Goal: Task Accomplishment & Management: Manage account settings

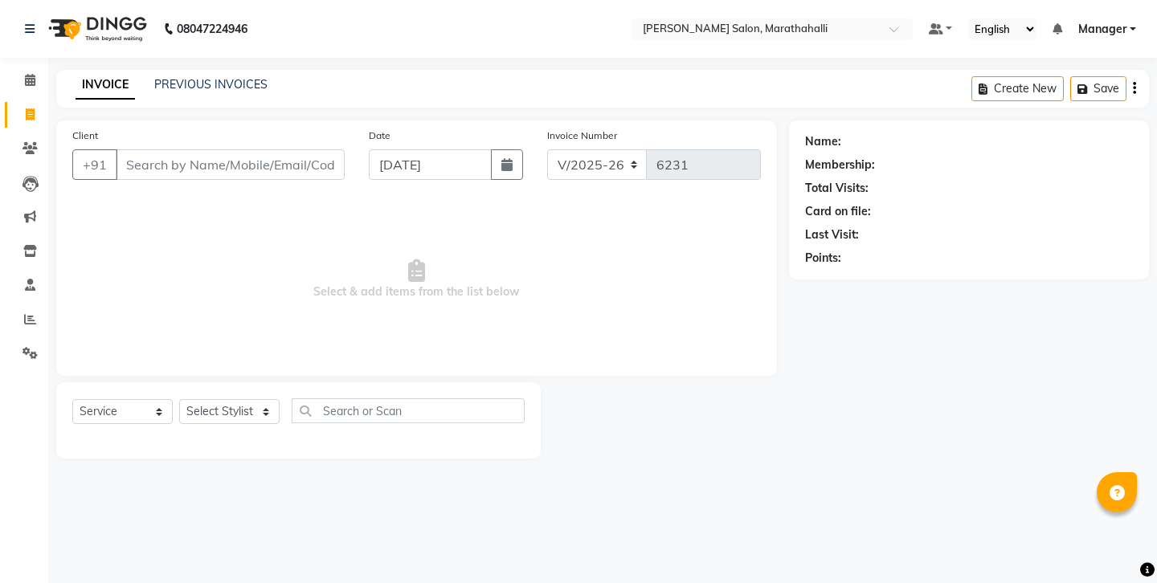
select select "4783"
select select "service"
click at [185, 149] on input "Client" at bounding box center [230, 164] width 229 height 31
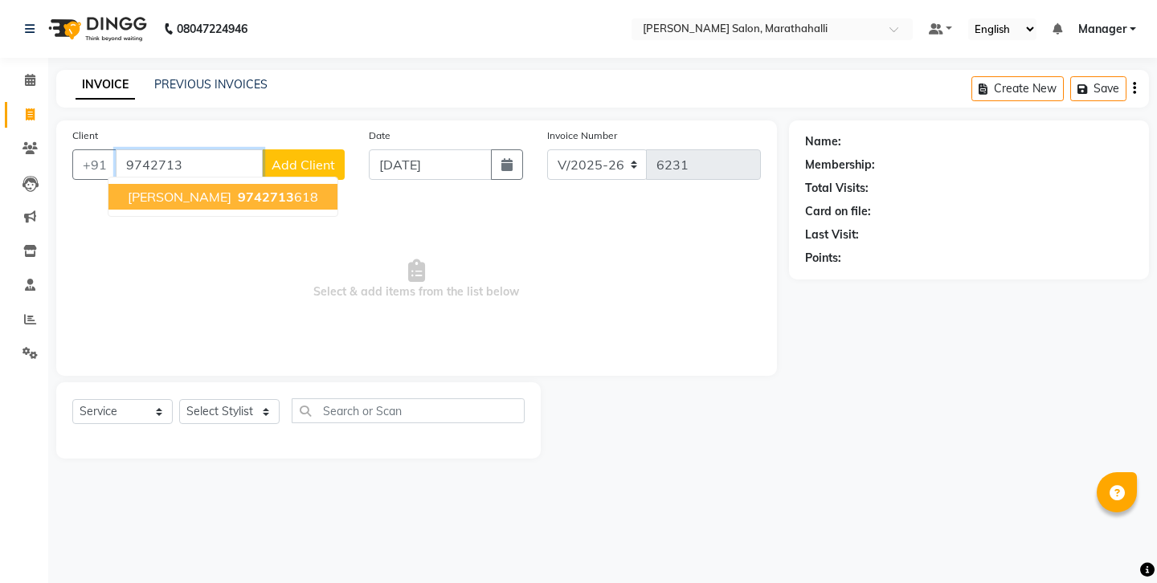
click at [238, 189] on span "9742713" at bounding box center [266, 197] width 56 height 16
type input "9742713618"
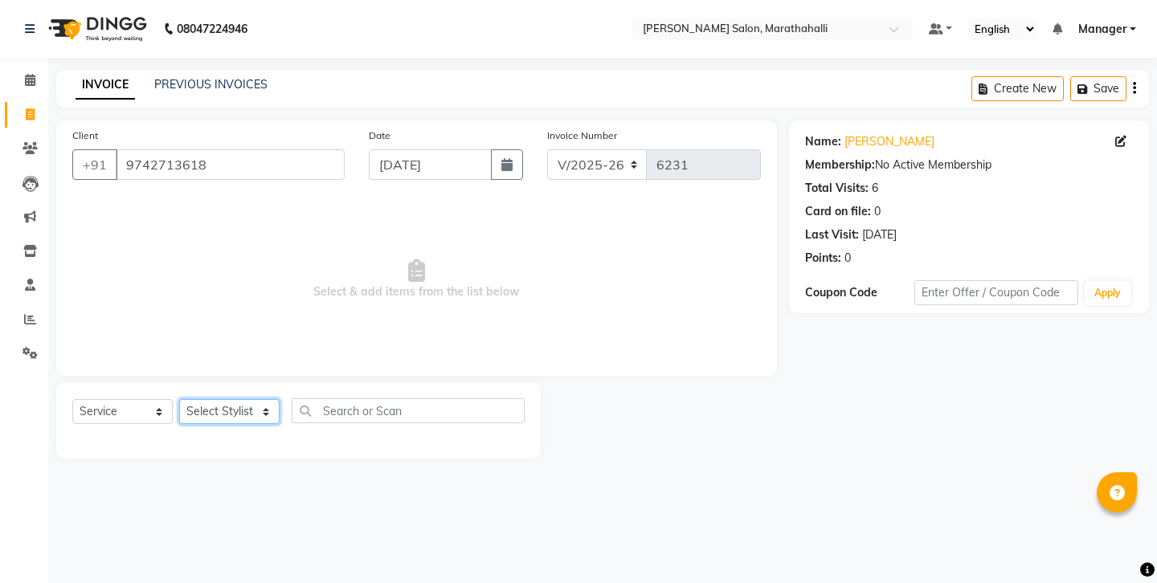
select select "67270"
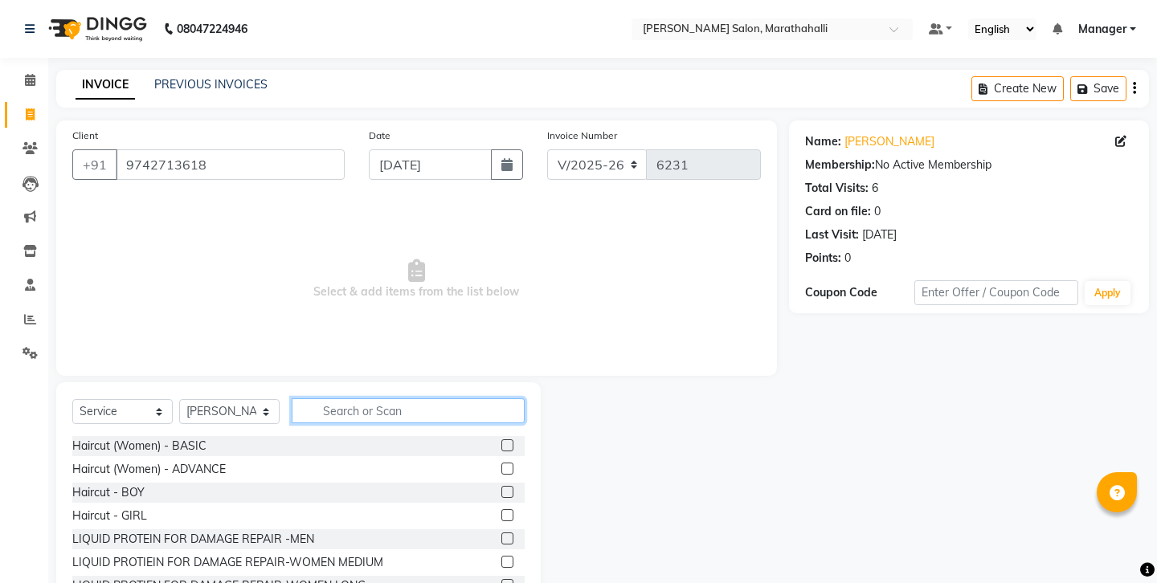
click at [350, 399] on input "text" at bounding box center [408, 411] width 233 height 25
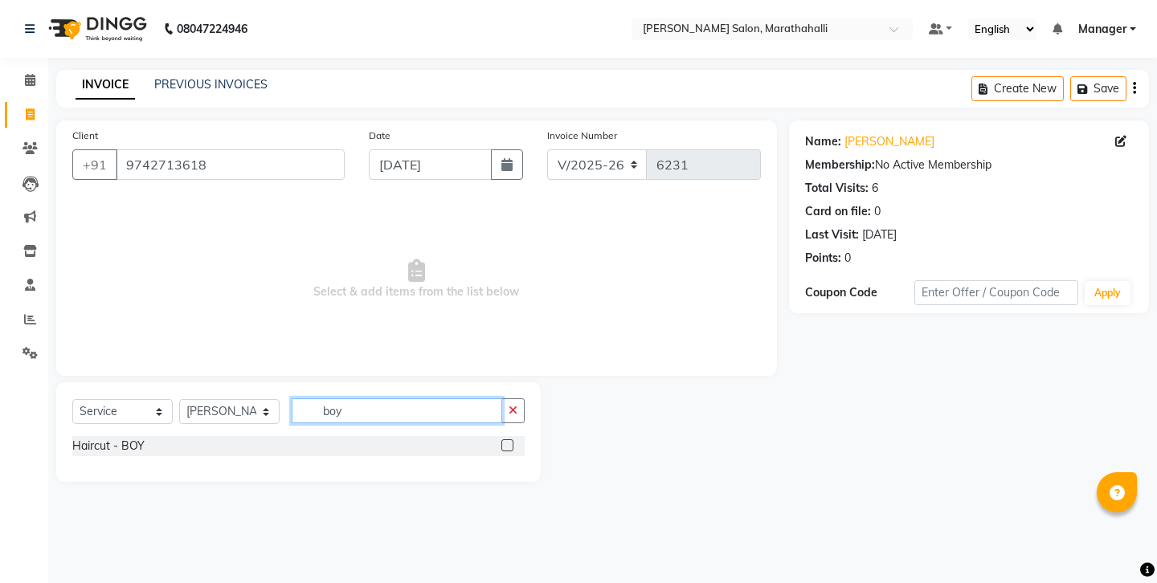
type input "boy"
click at [513, 440] on label at bounding box center [507, 446] width 12 height 12
click at [512, 441] on input "checkbox" at bounding box center [506, 446] width 10 height 10
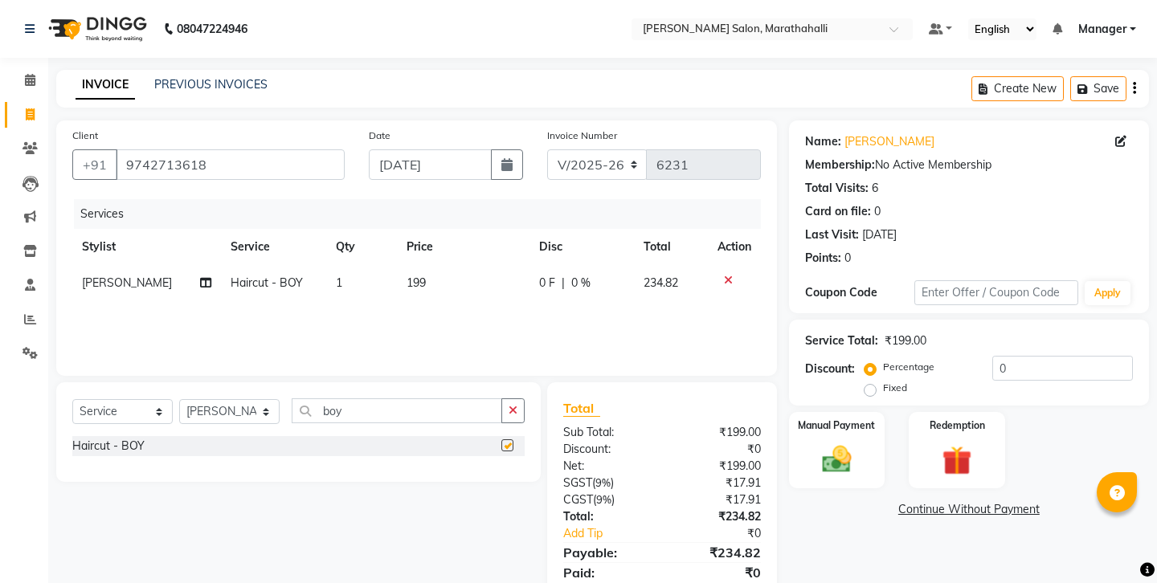
checkbox input "false"
click at [856, 411] on div "Manual Payment" at bounding box center [837, 451] width 100 height 80
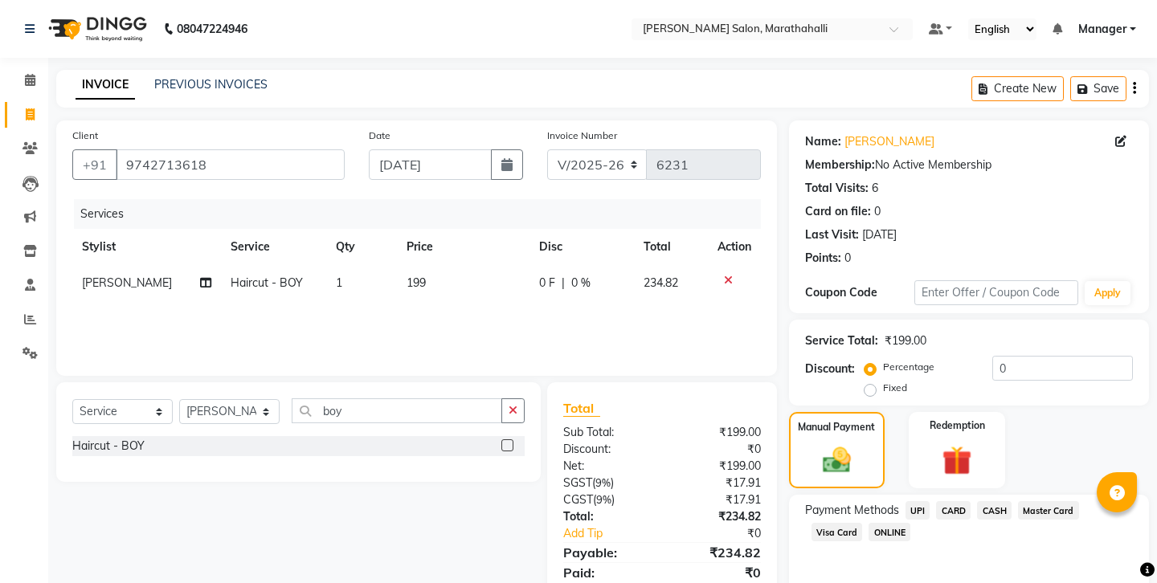
click at [906, 501] on span "UPI" at bounding box center [918, 510] width 25 height 18
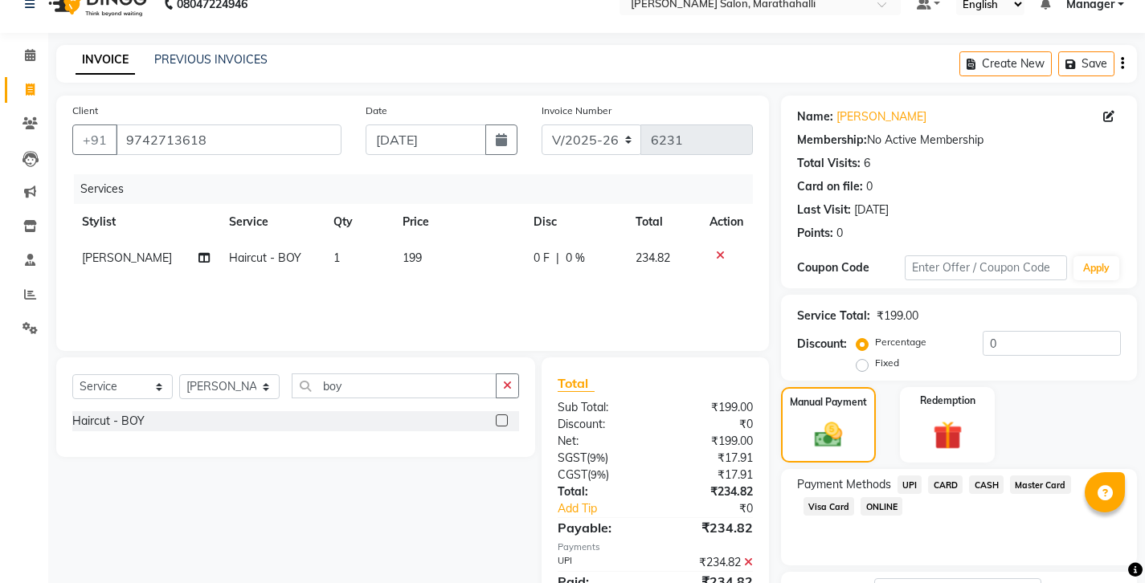
scroll to position [54, 0]
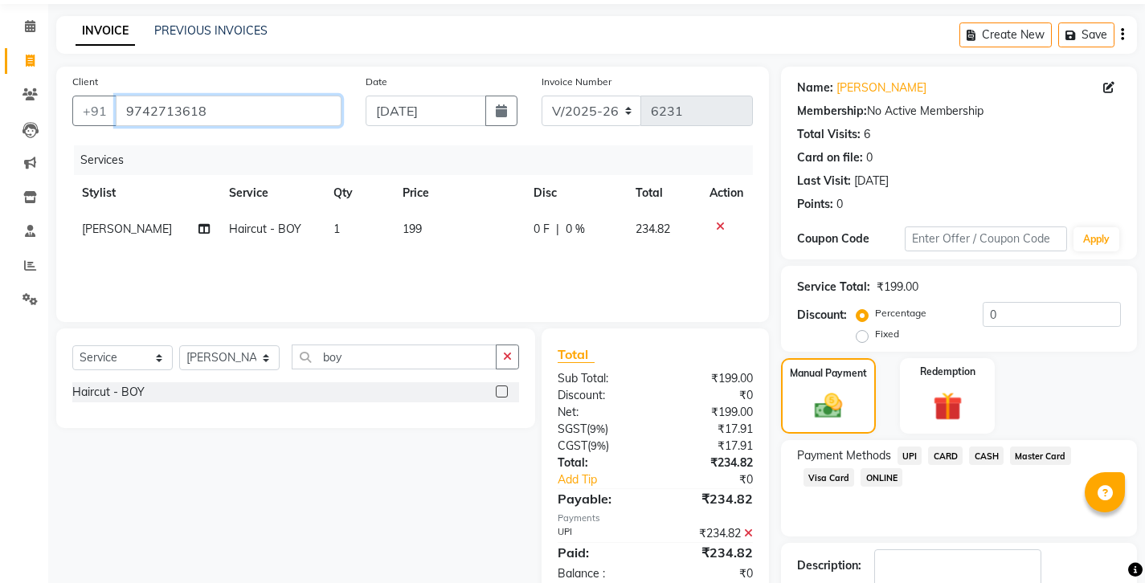
click at [130, 96] on input "9742713618" at bounding box center [229, 111] width 226 height 31
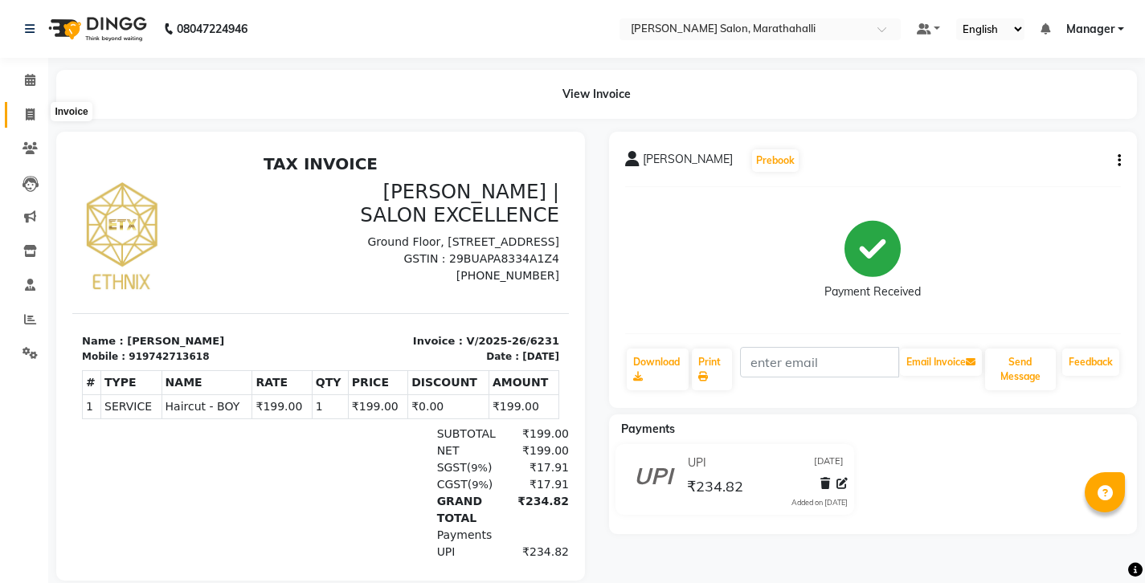
click at [20, 108] on span at bounding box center [30, 115] width 28 height 18
select select "service"
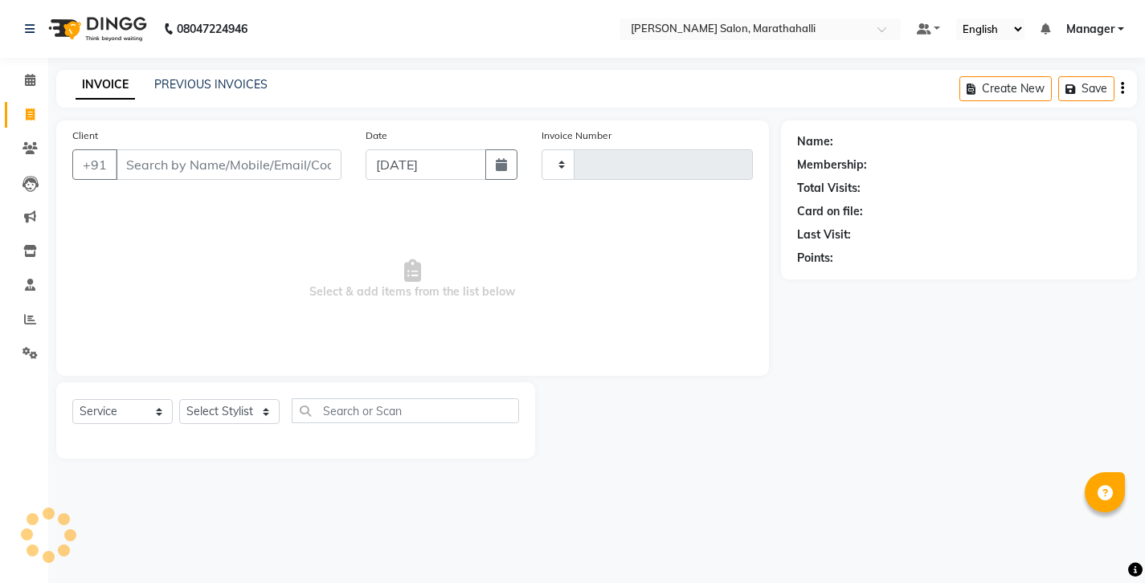
type input "6232"
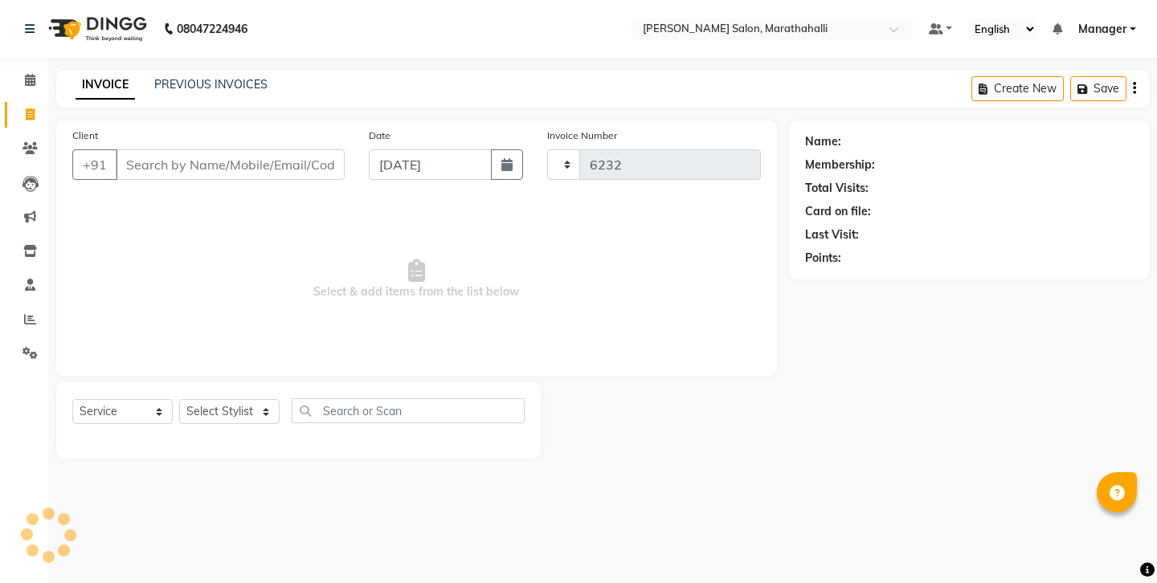
select select "4783"
click at [181, 80] on link "PREVIOUS INVOICES" at bounding box center [210, 84] width 113 height 14
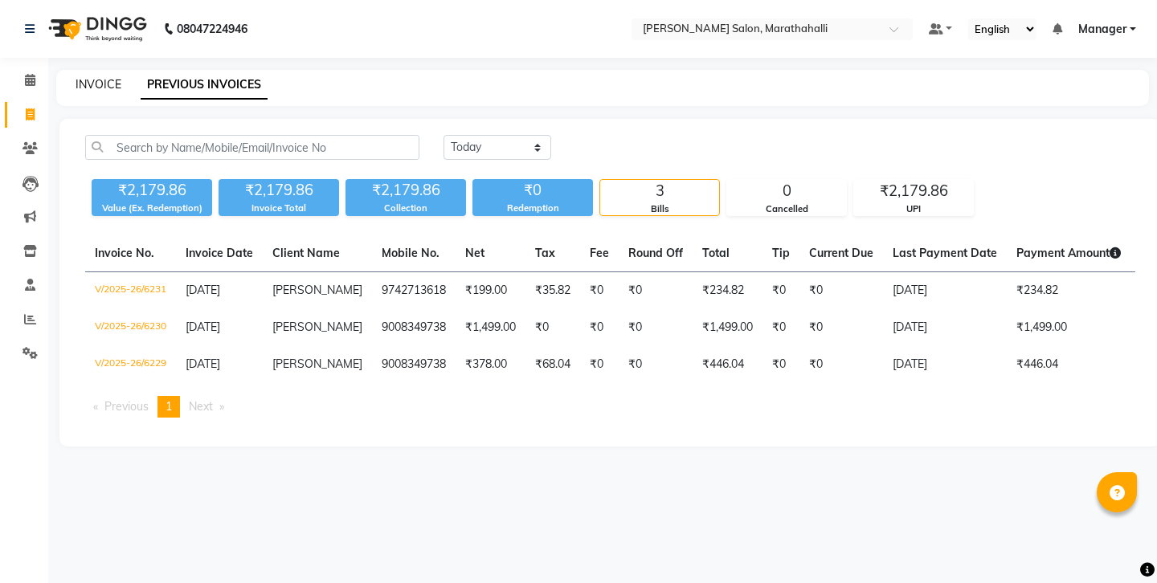
click at [85, 80] on link "INVOICE" at bounding box center [99, 84] width 46 height 14
select select "service"
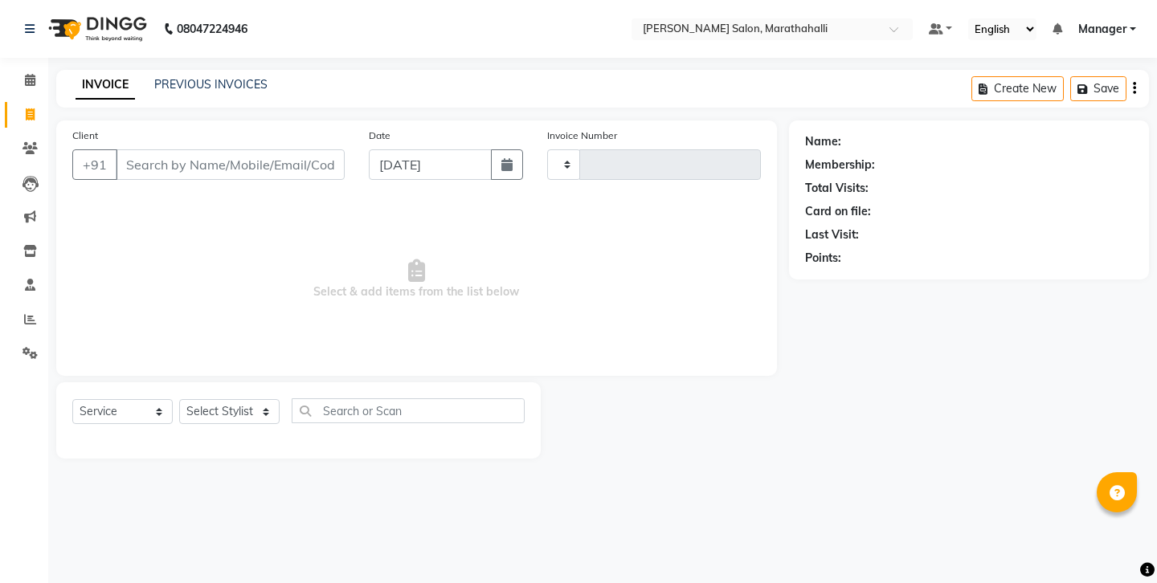
type input "6232"
select select "4783"
click at [146, 149] on input "Client" at bounding box center [230, 164] width 229 height 31
select select "50343"
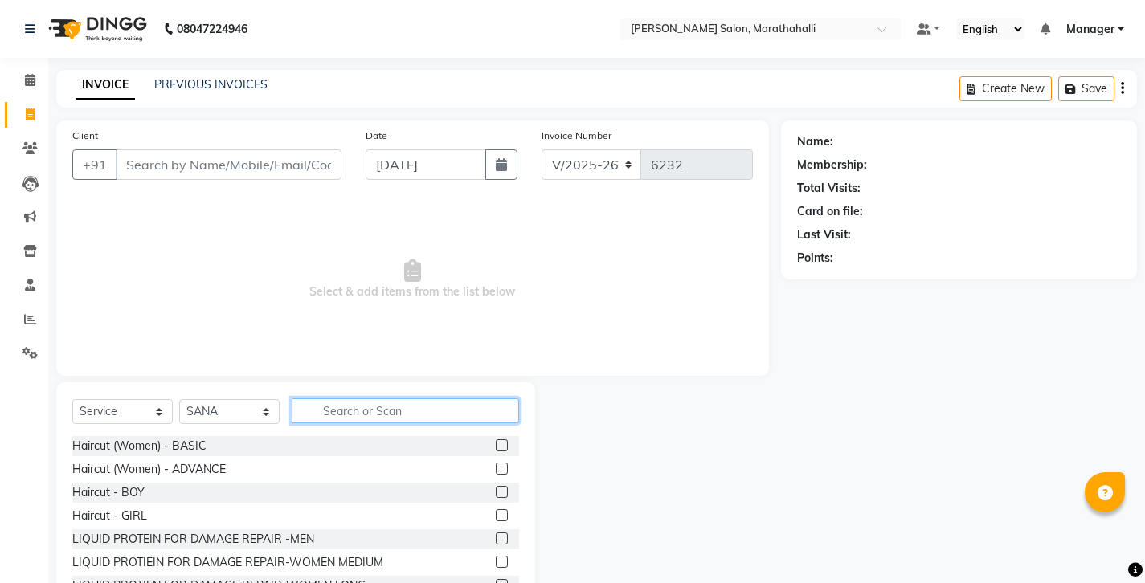
click at [345, 399] on input "text" at bounding box center [405, 411] width 227 height 25
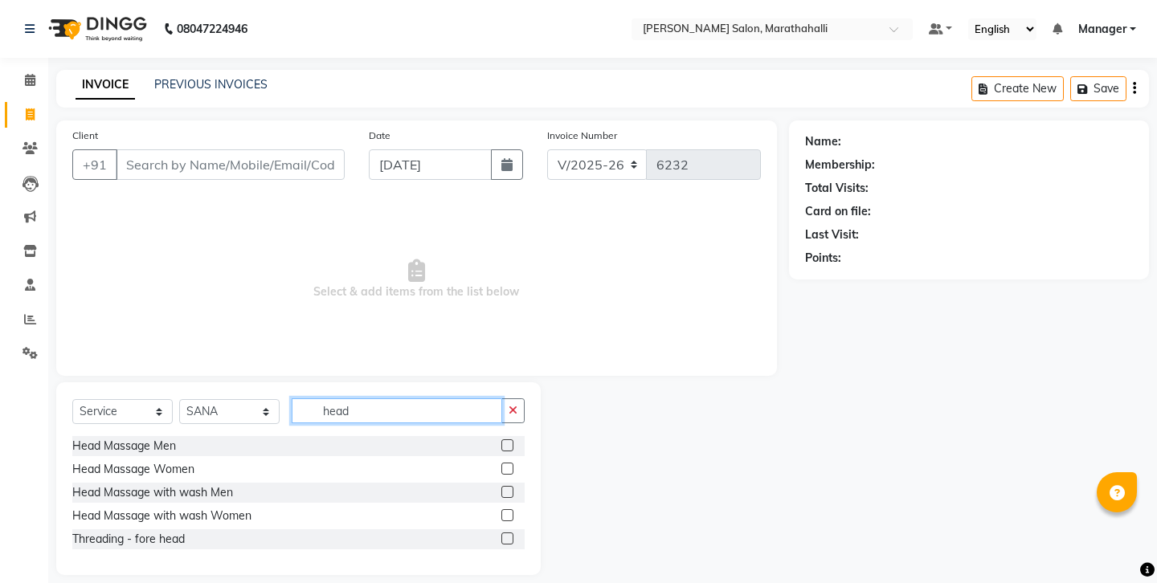
type input "head"
click at [513, 486] on label at bounding box center [507, 492] width 12 height 12
click at [512, 488] on input "checkbox" at bounding box center [506, 493] width 10 height 10
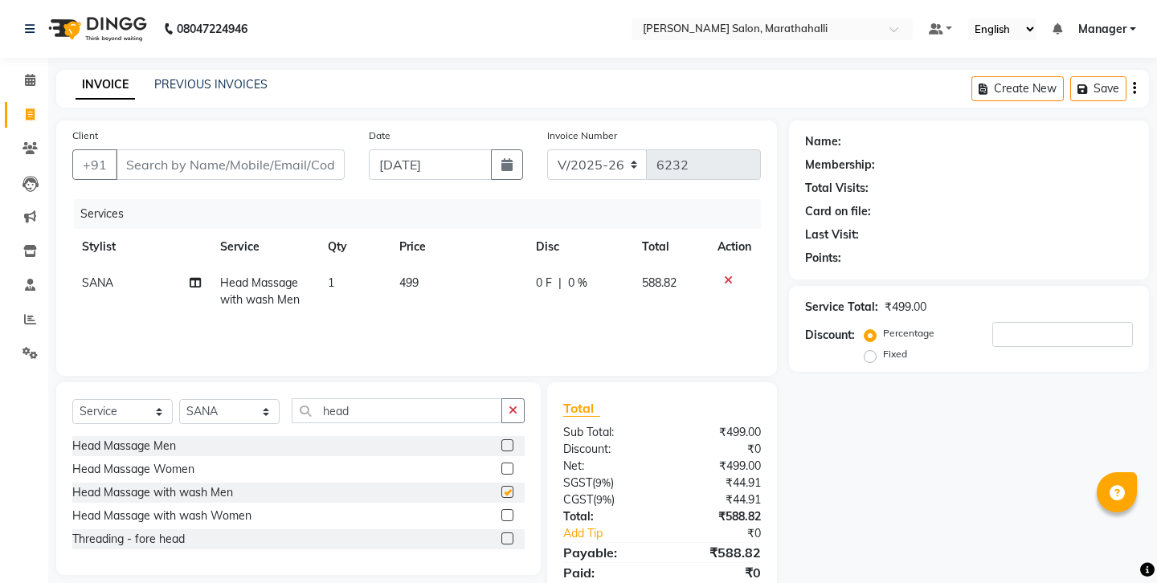
checkbox input "false"
click at [733, 275] on icon at bounding box center [728, 280] width 9 height 11
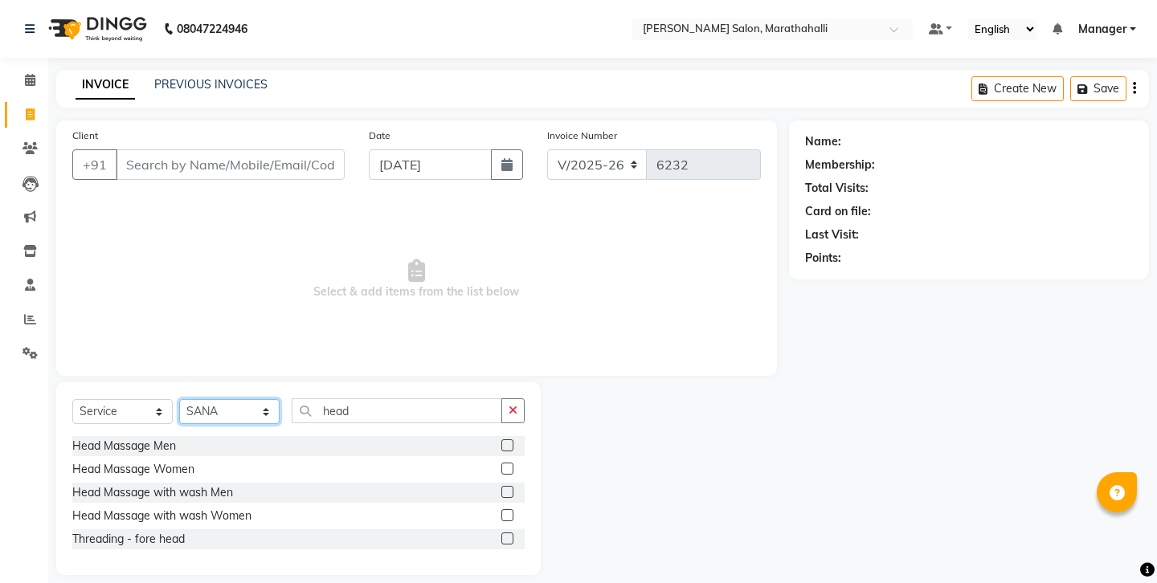
select select "28905"
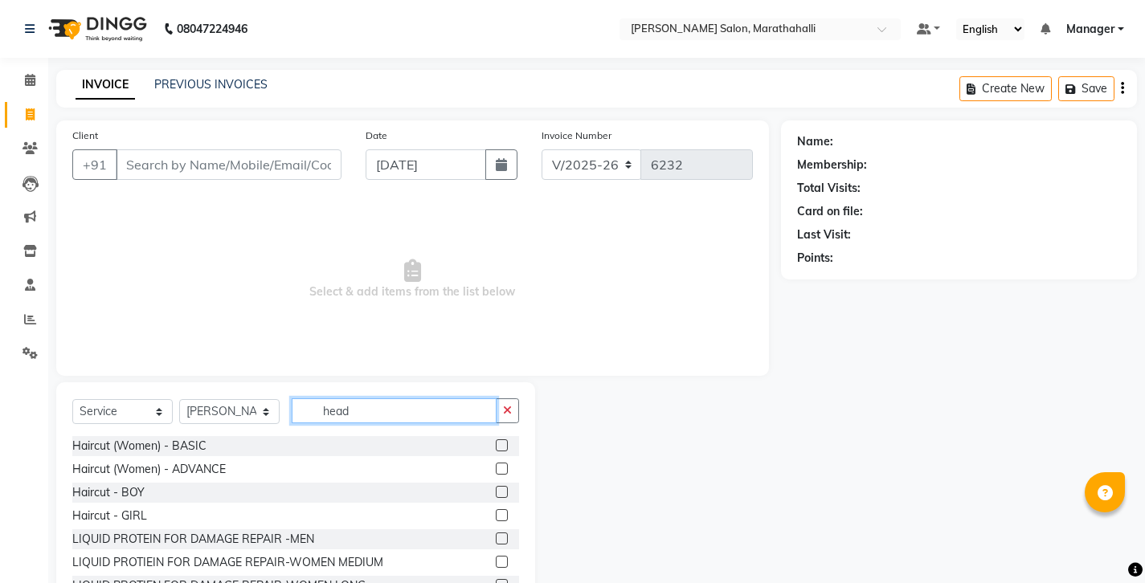
drag, startPoint x: 344, startPoint y: 382, endPoint x: 251, endPoint y: 376, distance: 93.4
click at [251, 399] on div "Select Service Product Membership Package Voucher Prepaid Gift Card Select Styl…" at bounding box center [295, 418] width 447 height 38
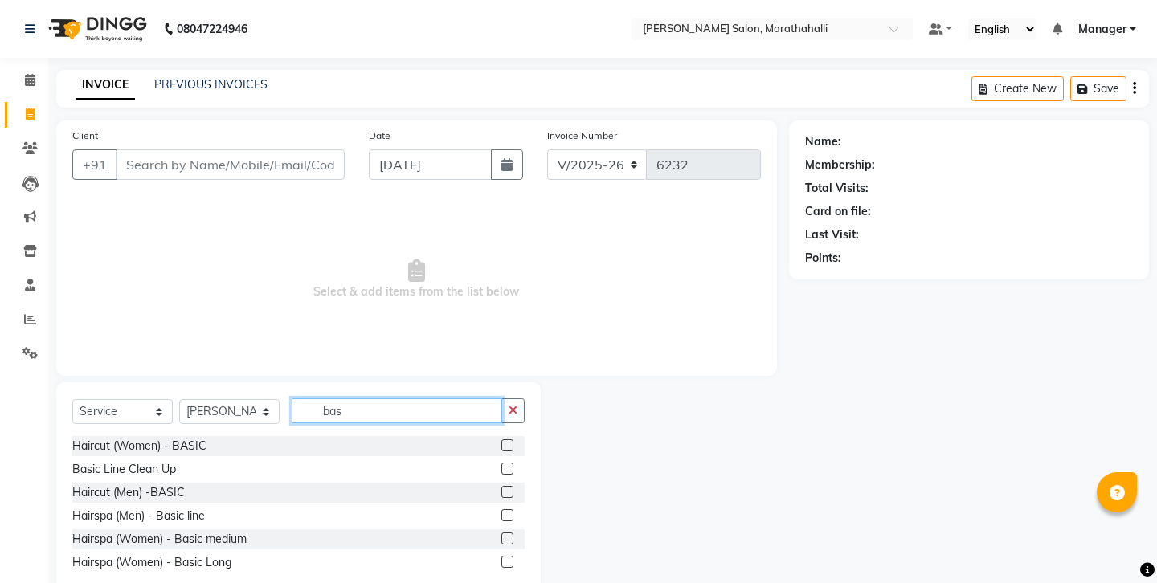
type input "bas"
click at [513, 486] on label at bounding box center [507, 492] width 12 height 12
click at [512, 488] on input "checkbox" at bounding box center [506, 493] width 10 height 10
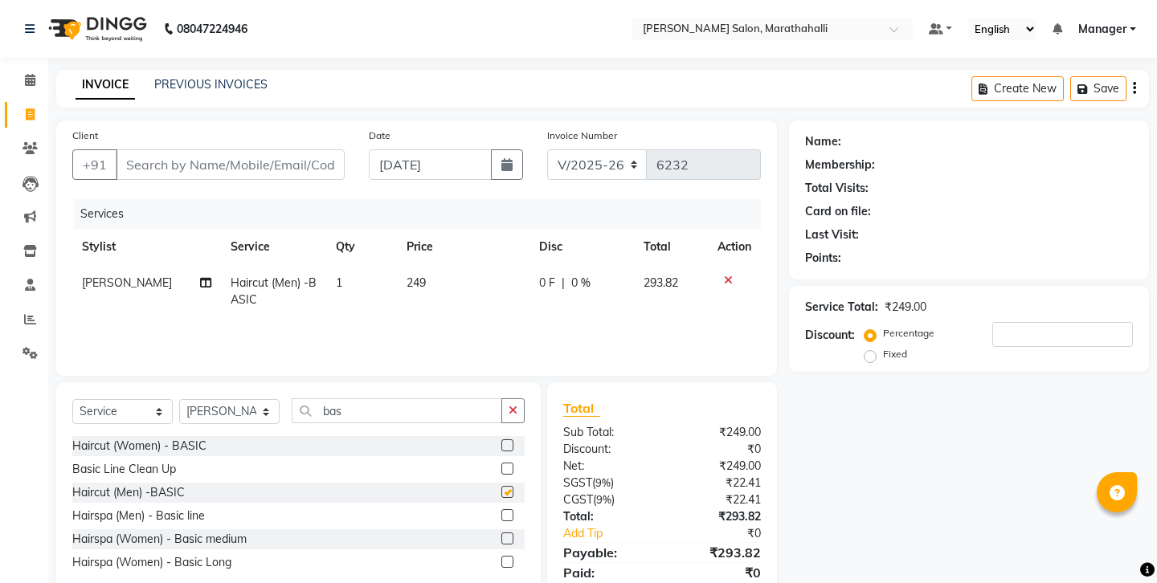
checkbox input "false"
click at [183, 149] on input "Client" at bounding box center [230, 164] width 229 height 31
type input "8"
type input "0"
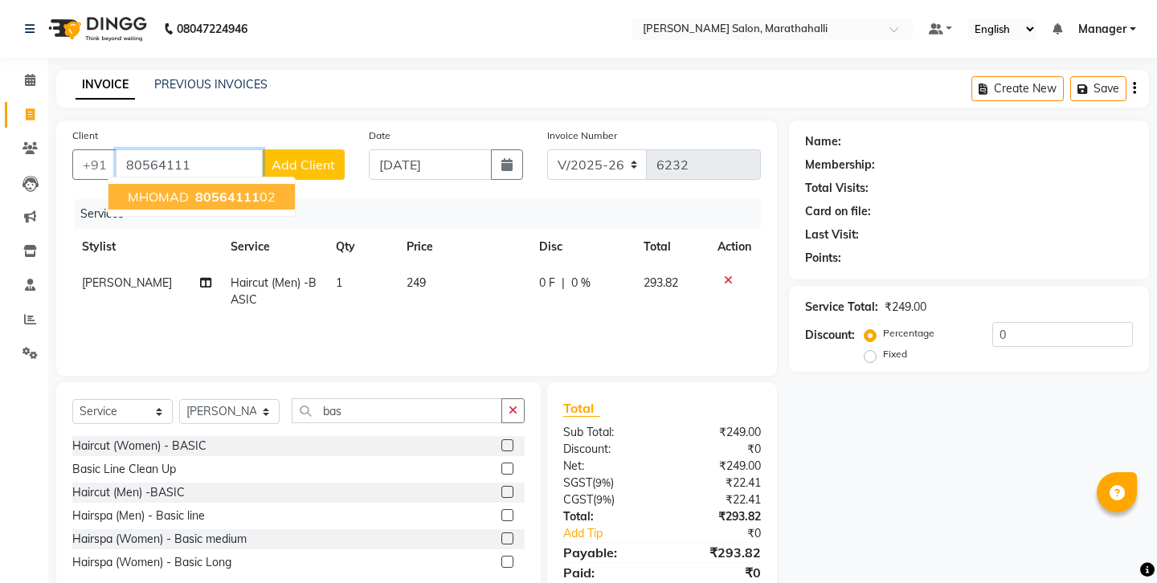
click at [195, 189] on span "80564111" at bounding box center [227, 197] width 64 height 16
type input "8056411102"
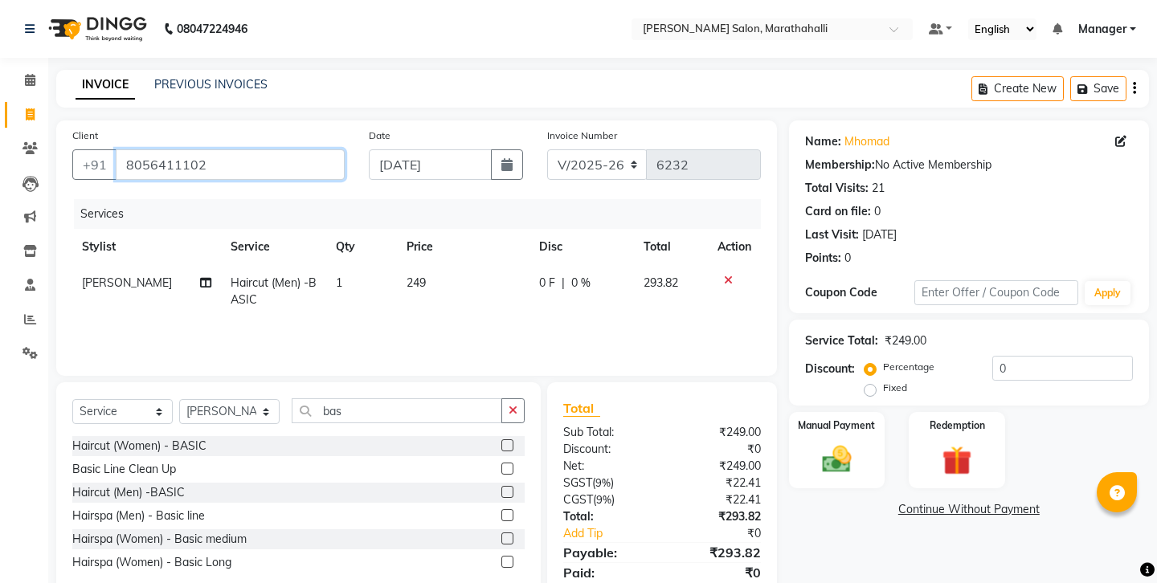
click at [140, 150] on input "8056411102" at bounding box center [230, 164] width 229 height 31
click at [823, 442] on img at bounding box center [837, 459] width 50 height 35
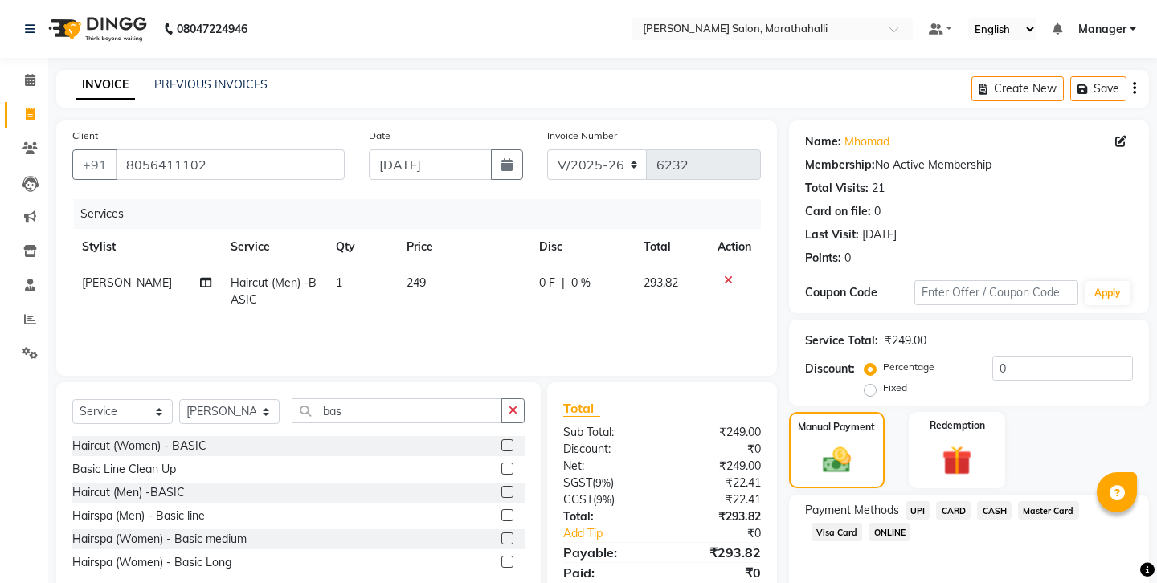
click at [1136, 88] on icon "button" at bounding box center [1134, 88] width 3 height 1
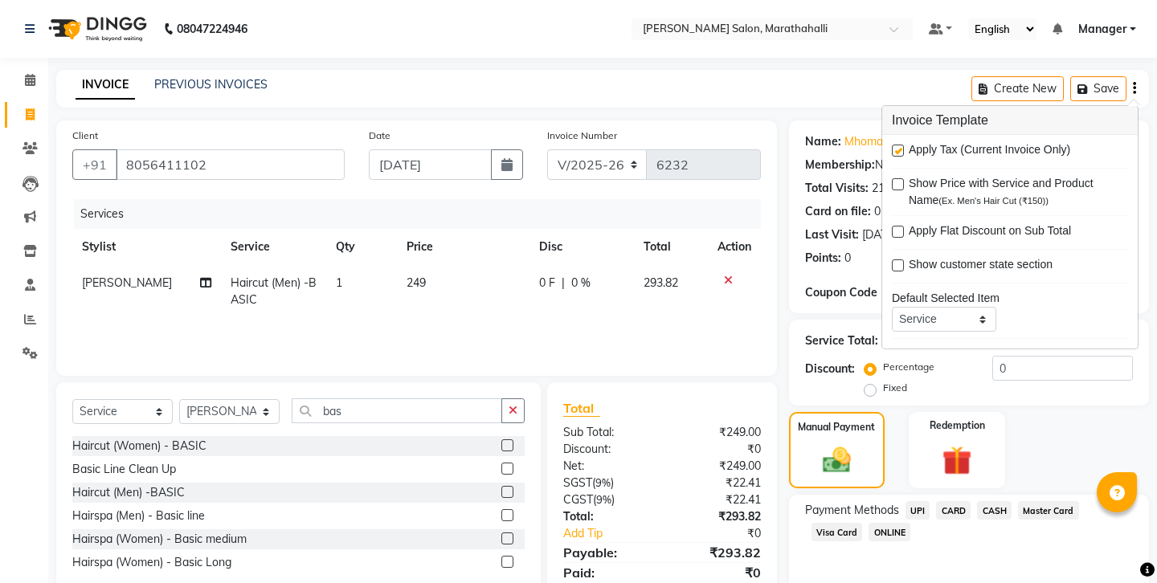
click at [898, 145] on label at bounding box center [898, 151] width 12 height 12
click at [898, 146] on input "checkbox" at bounding box center [897, 151] width 10 height 10
checkbox input "false"
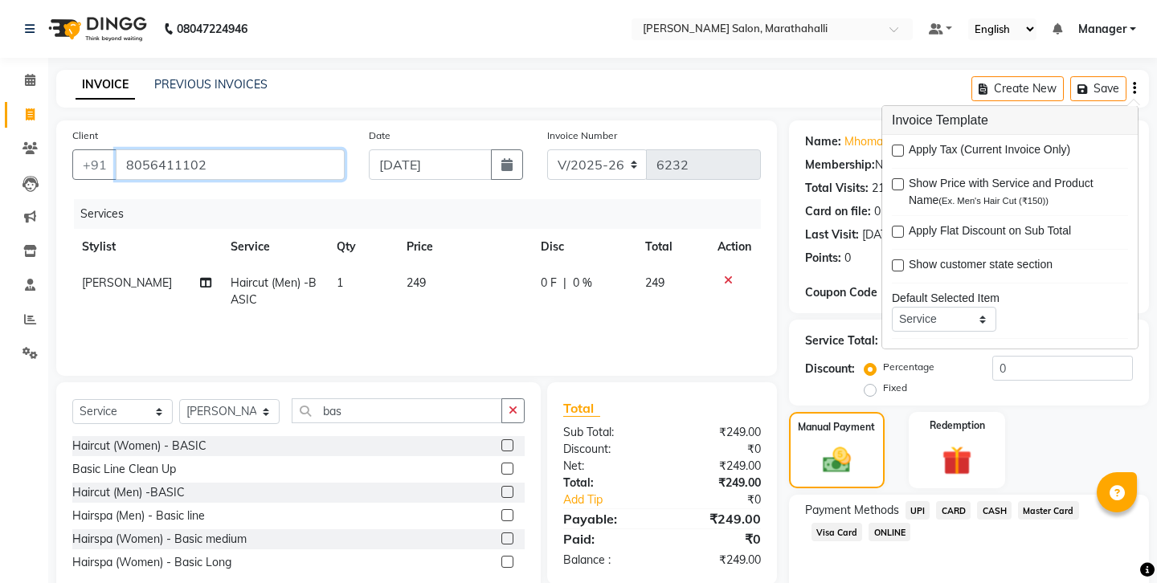
click at [148, 149] on input "8056411102" at bounding box center [230, 164] width 229 height 31
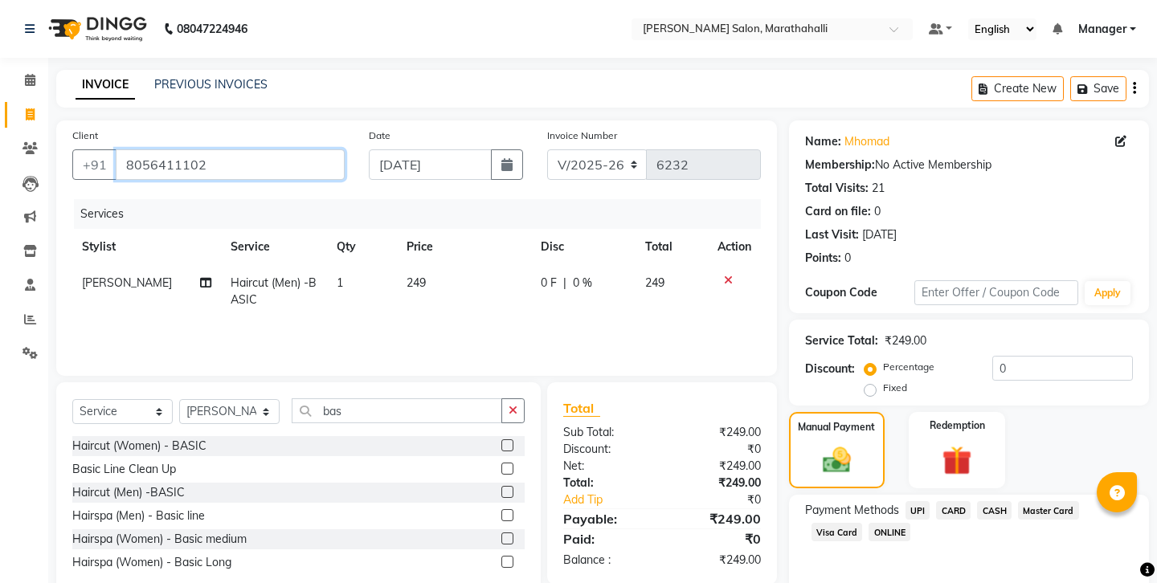
click at [148, 149] on input "8056411102" at bounding box center [230, 164] width 229 height 31
click at [906, 501] on span "UPI" at bounding box center [918, 510] width 25 height 18
click at [977, 501] on span "CASH" at bounding box center [994, 510] width 35 height 18
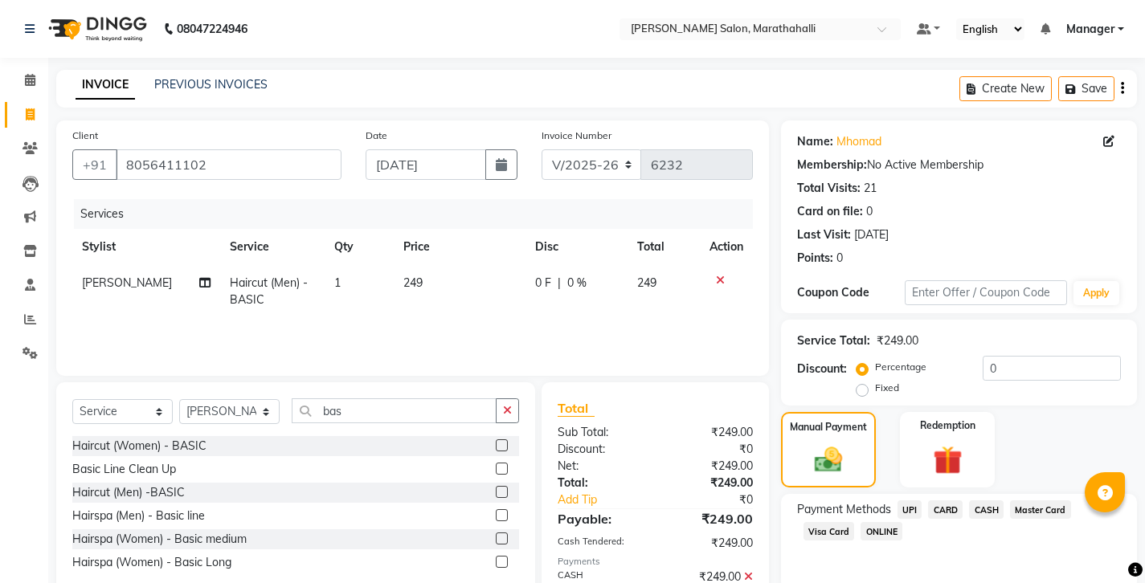
scroll to position [54, 0]
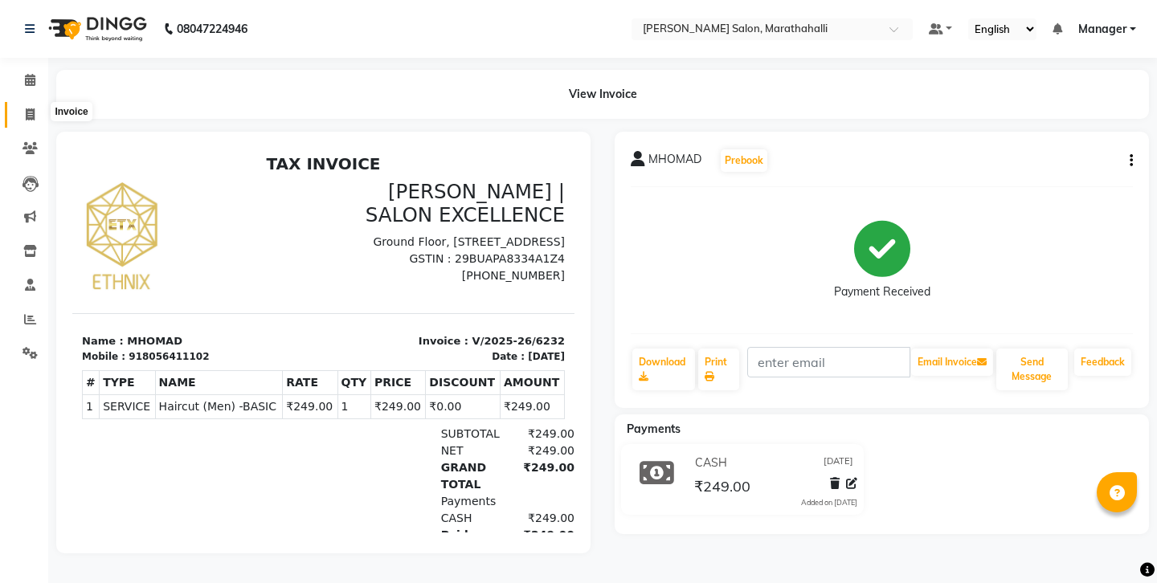
click at [25, 107] on span at bounding box center [30, 115] width 28 height 18
select select "service"
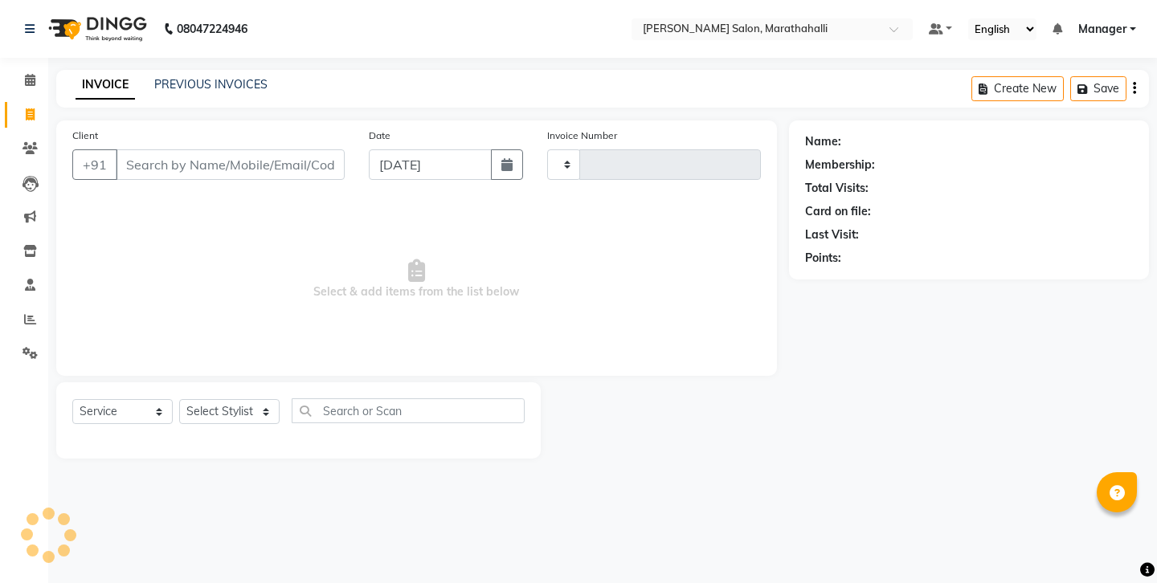
type input "6233"
select select "4783"
select select "50343"
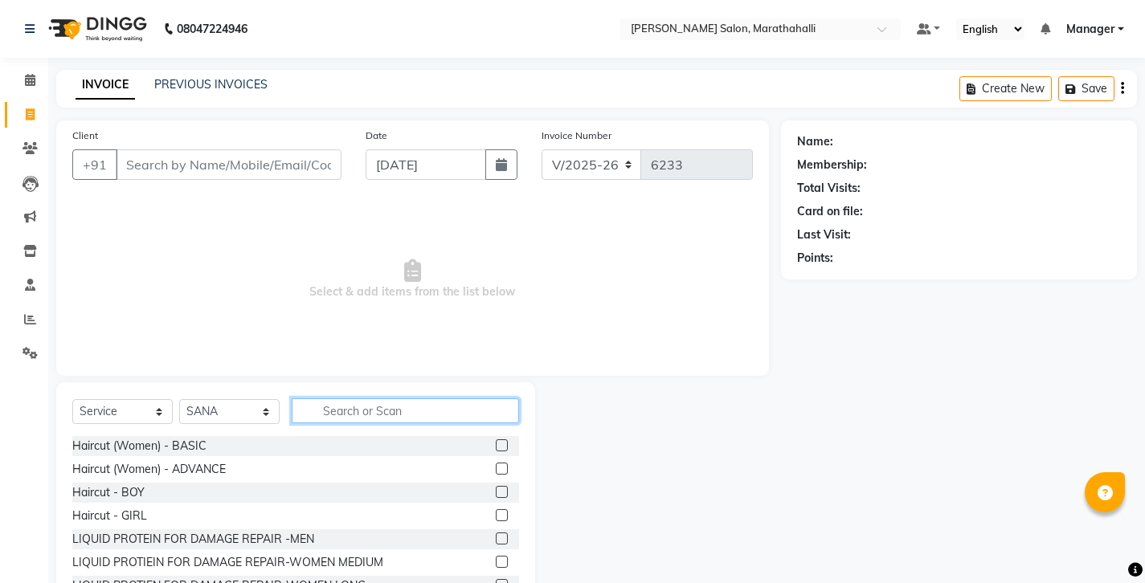
click at [350, 399] on input "text" at bounding box center [405, 411] width 227 height 25
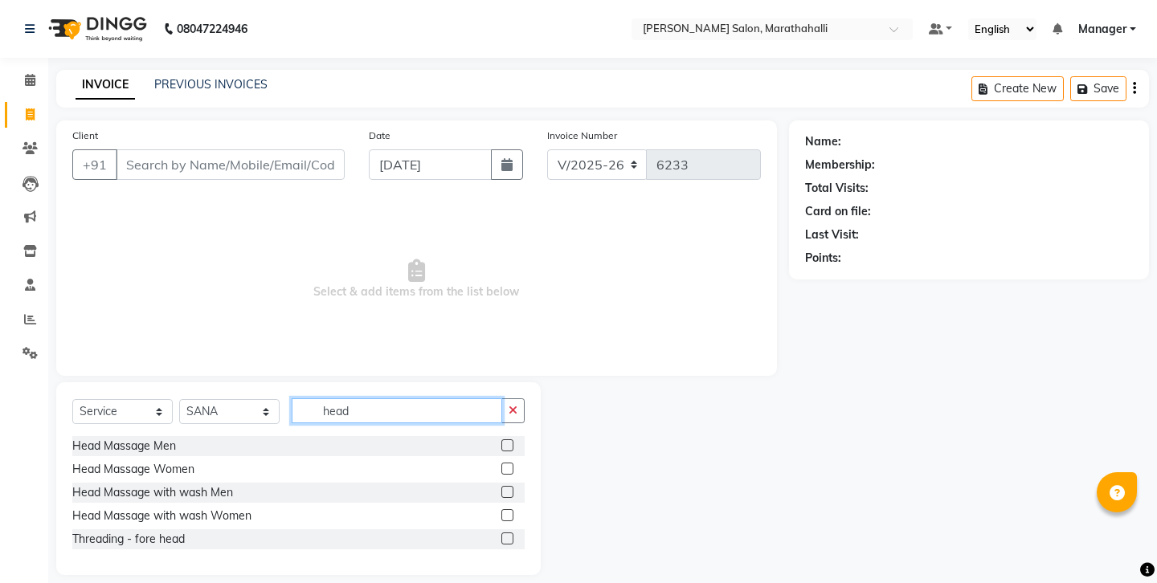
type input "head"
click at [513, 486] on label at bounding box center [507, 492] width 12 height 12
click at [512, 488] on input "checkbox" at bounding box center [506, 493] width 10 height 10
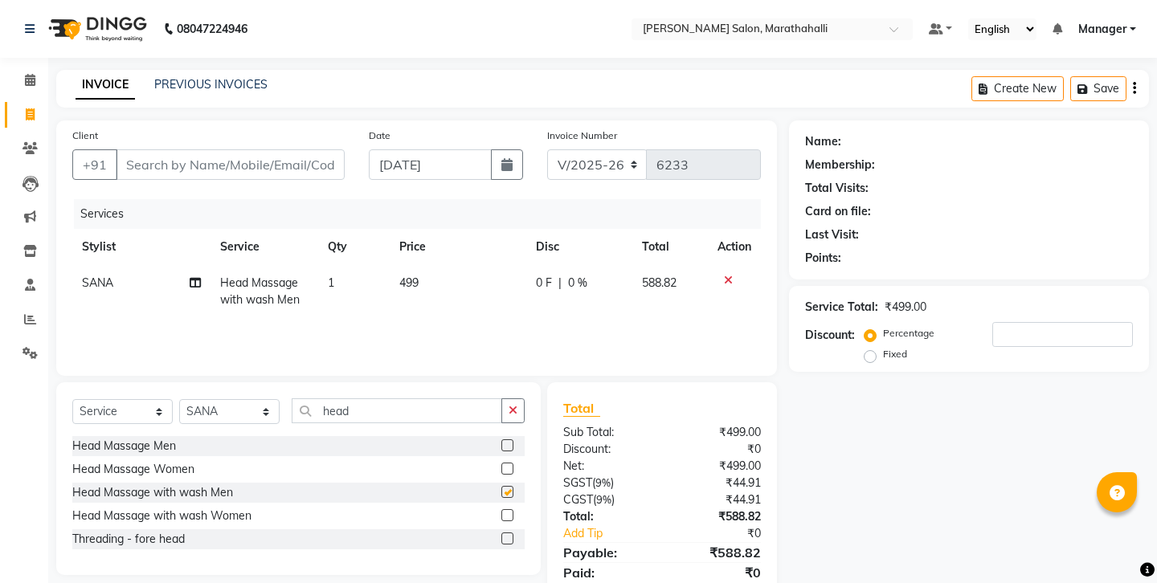
checkbox input "false"
click at [208, 158] on input "Client" at bounding box center [230, 164] width 229 height 31
type input "9"
type input "0"
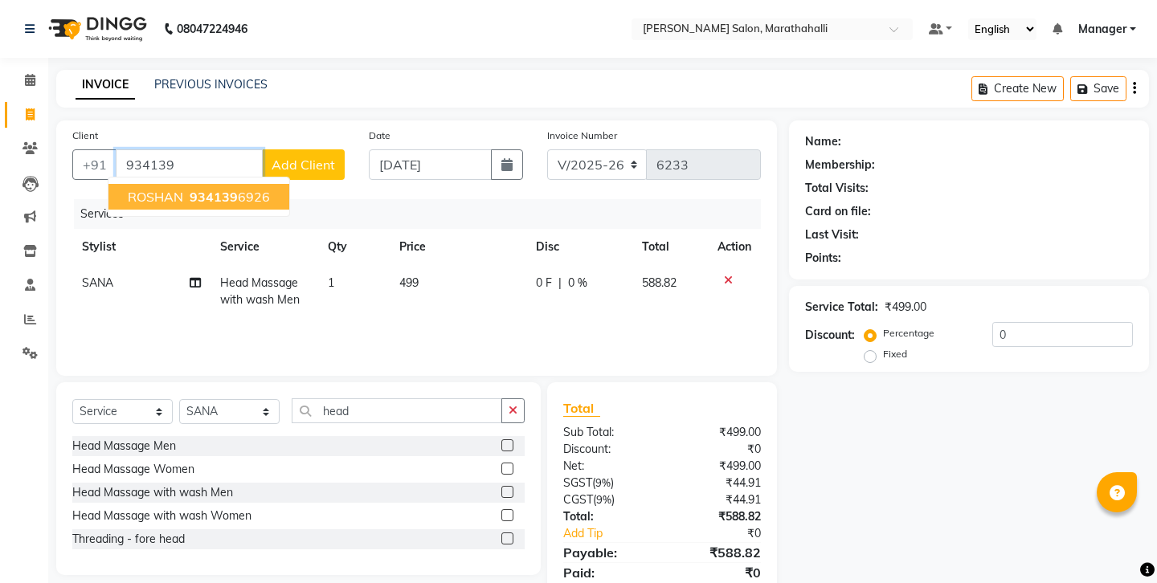
click at [203, 189] on span "934139" at bounding box center [214, 197] width 48 height 16
type input "9341396926"
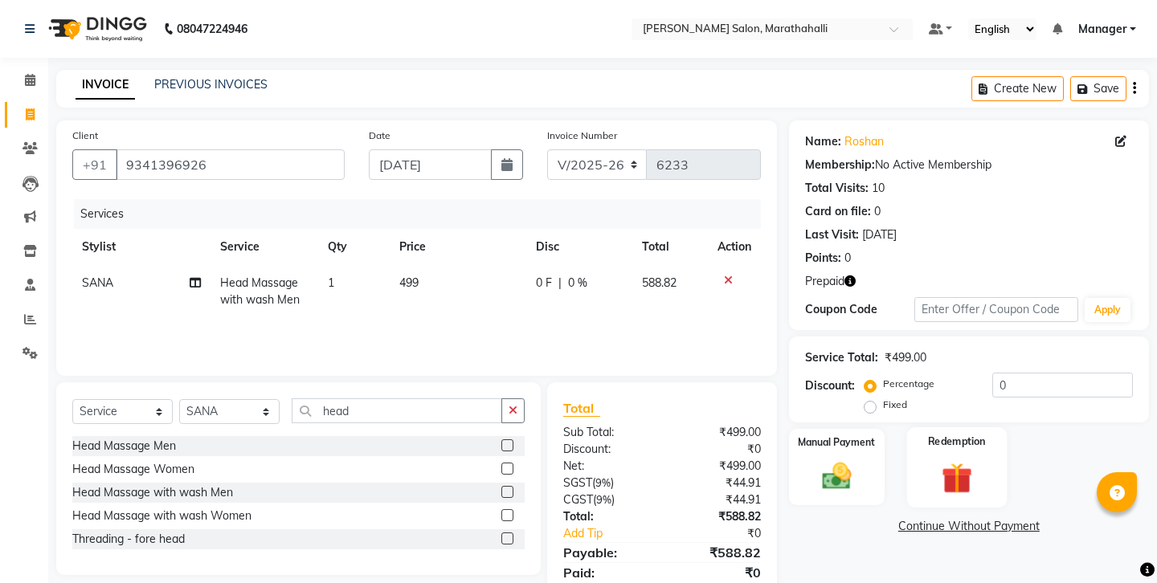
click at [951, 434] on label "Redemption" at bounding box center [957, 441] width 58 height 15
click at [943, 525] on span "1" at bounding box center [947, 530] width 9 height 10
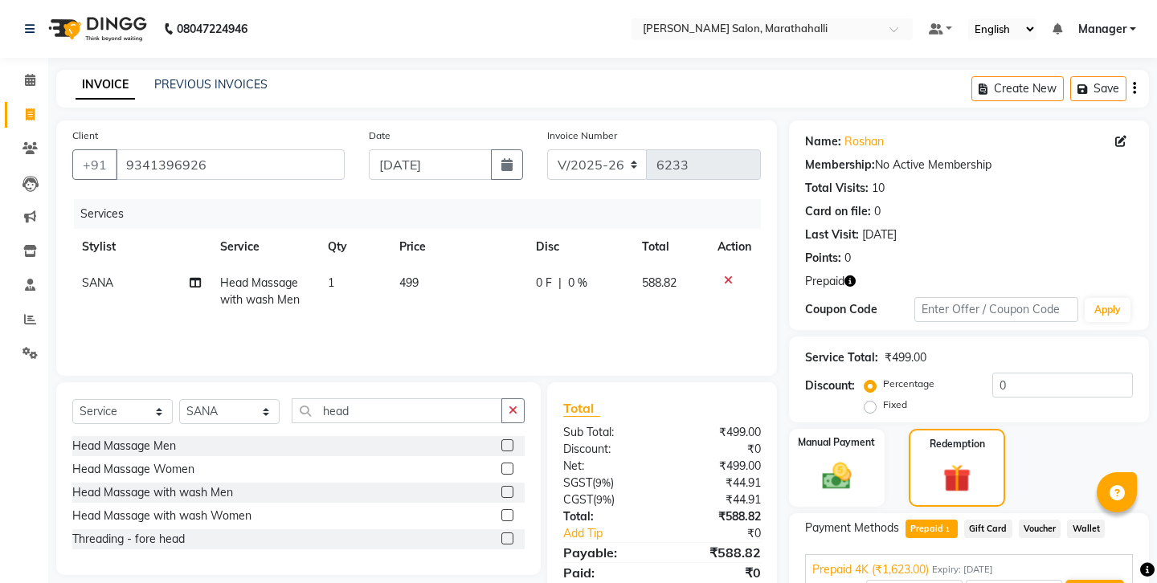
click at [1089, 580] on button "Add" at bounding box center [1094, 593] width 59 height 27
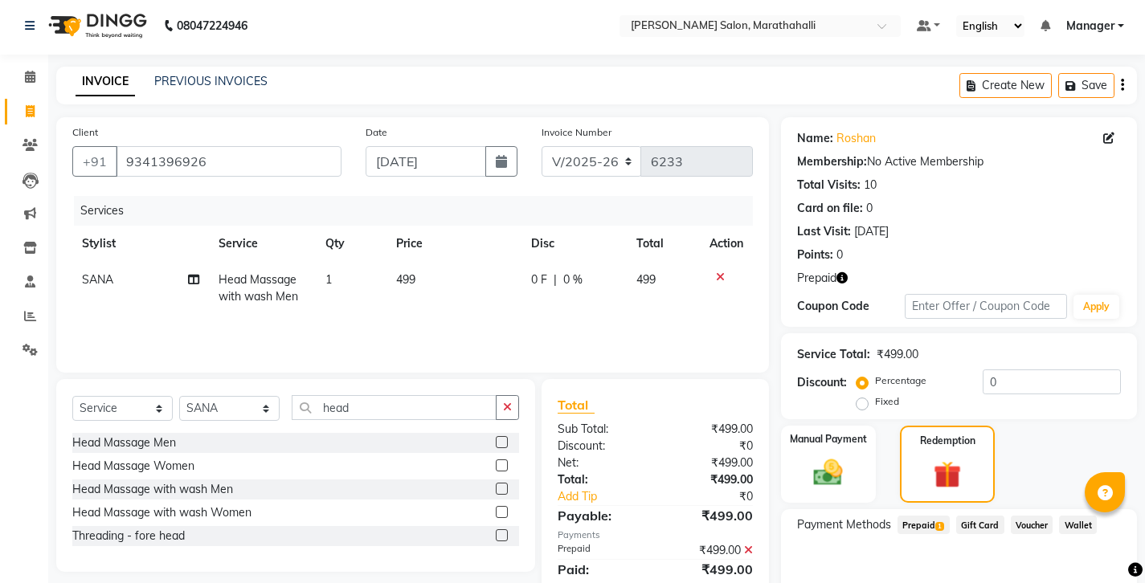
scroll to position [69, 0]
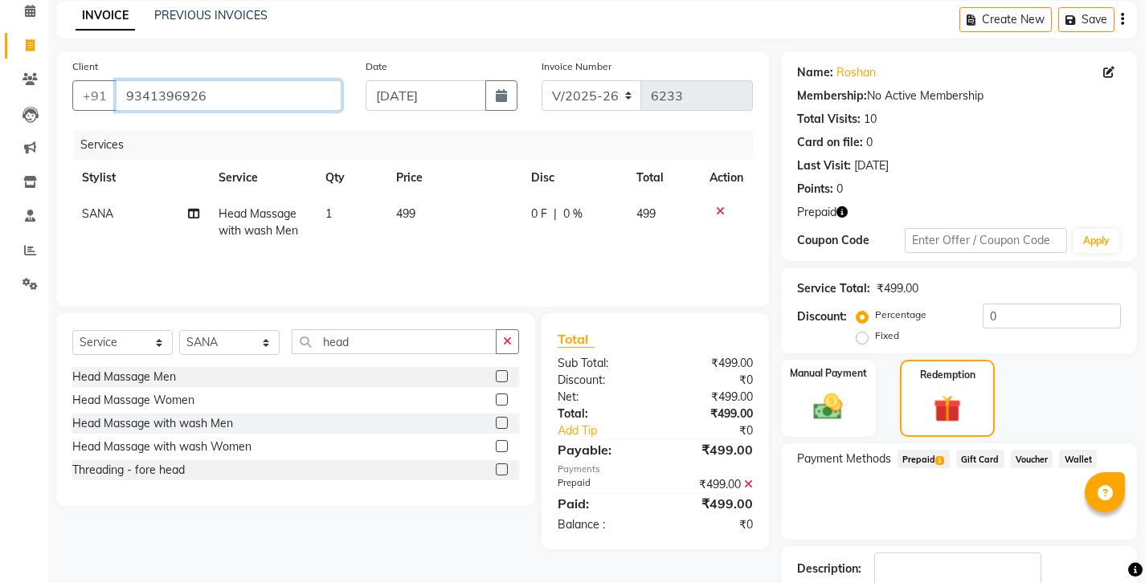
click at [144, 80] on input "9341396926" at bounding box center [229, 95] width 226 height 31
click at [836, 206] on icon "button" at bounding box center [841, 211] width 11 height 11
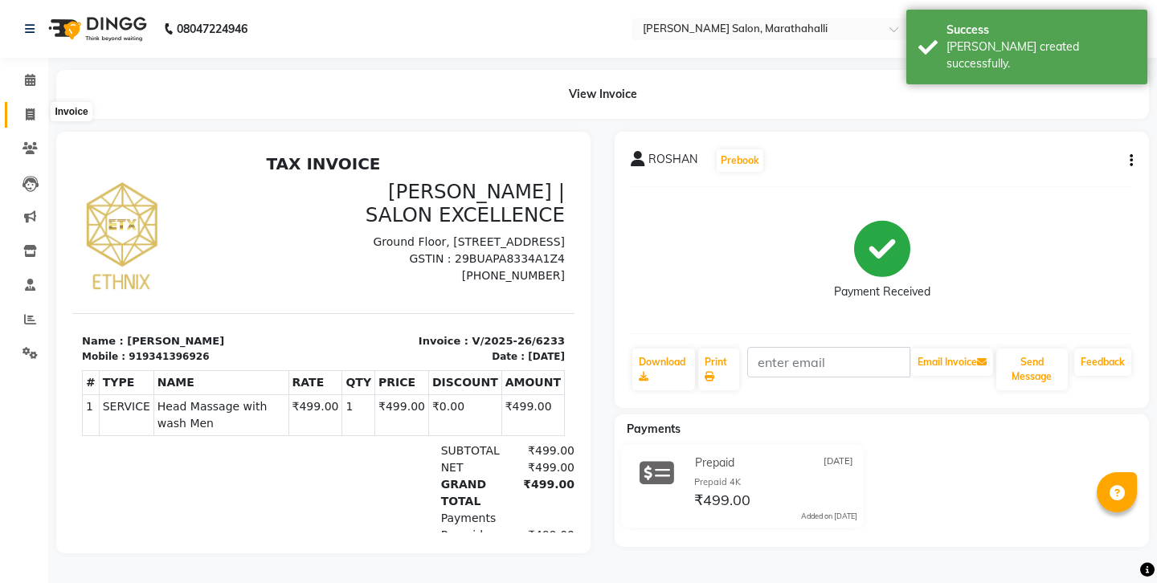
click at [35, 107] on span at bounding box center [30, 115] width 28 height 18
select select "service"
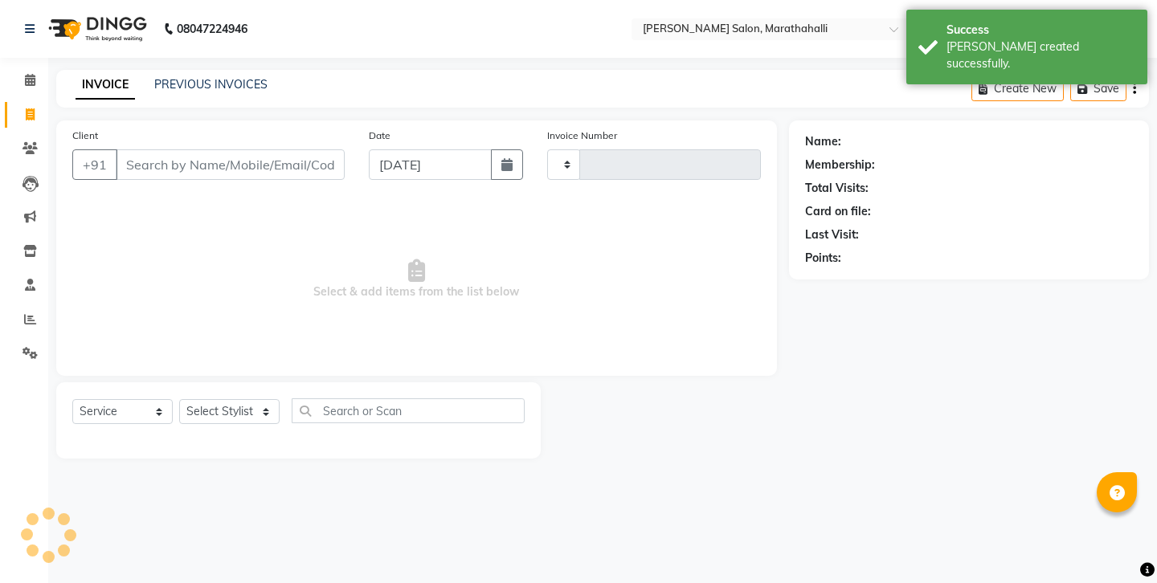
type input "6234"
select select "4783"
click at [218, 153] on input "Client" at bounding box center [230, 164] width 229 height 31
type input "9341396926"
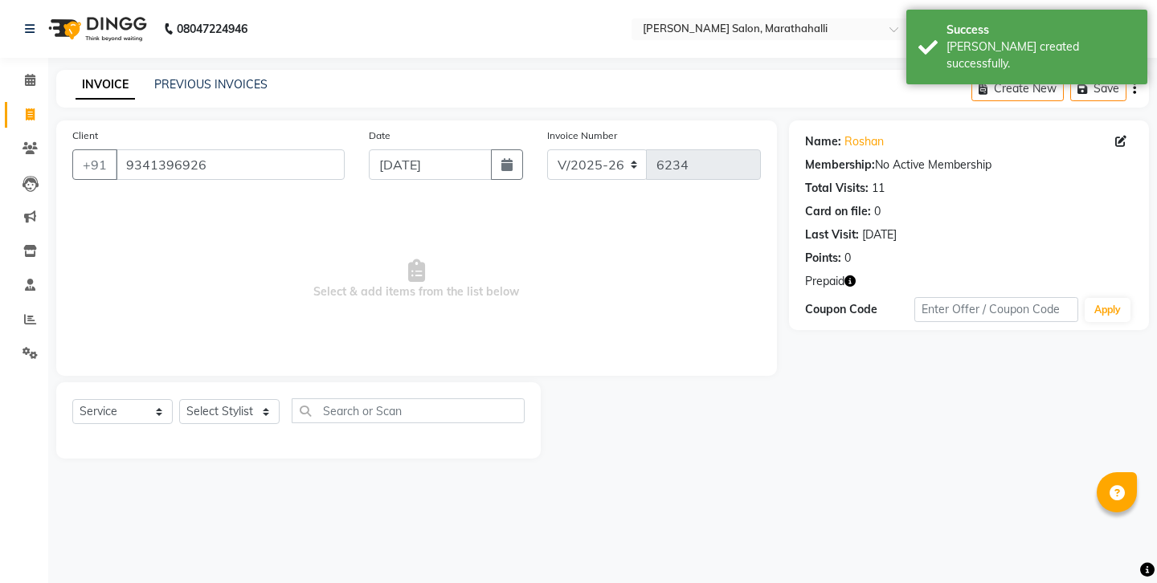
click at [844, 276] on icon "button" at bounding box center [849, 281] width 11 height 11
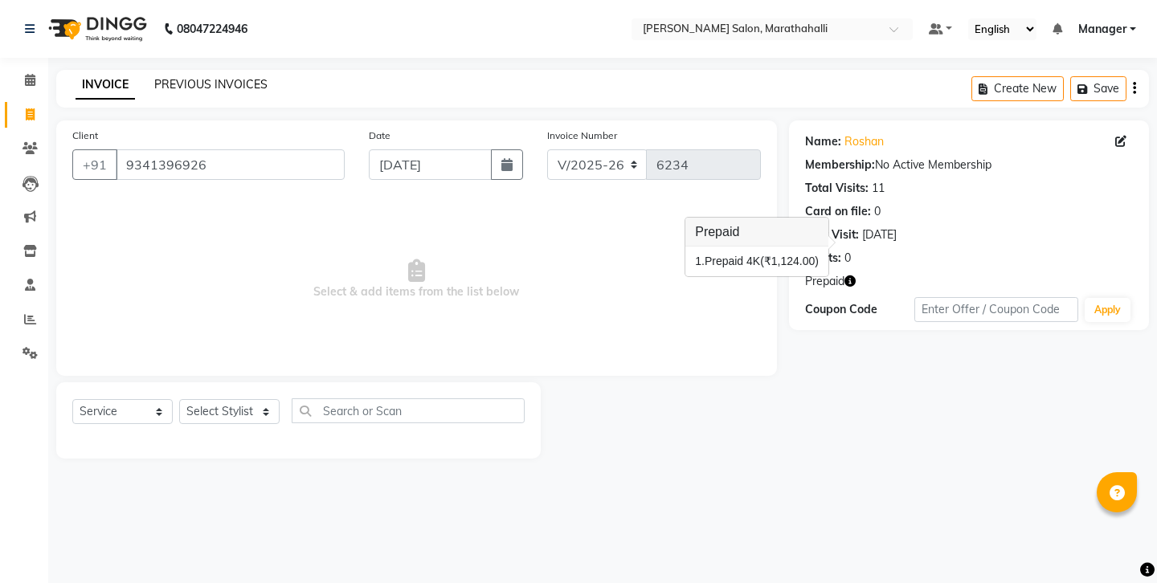
click at [217, 81] on link "PREVIOUS INVOICES" at bounding box center [210, 84] width 113 height 14
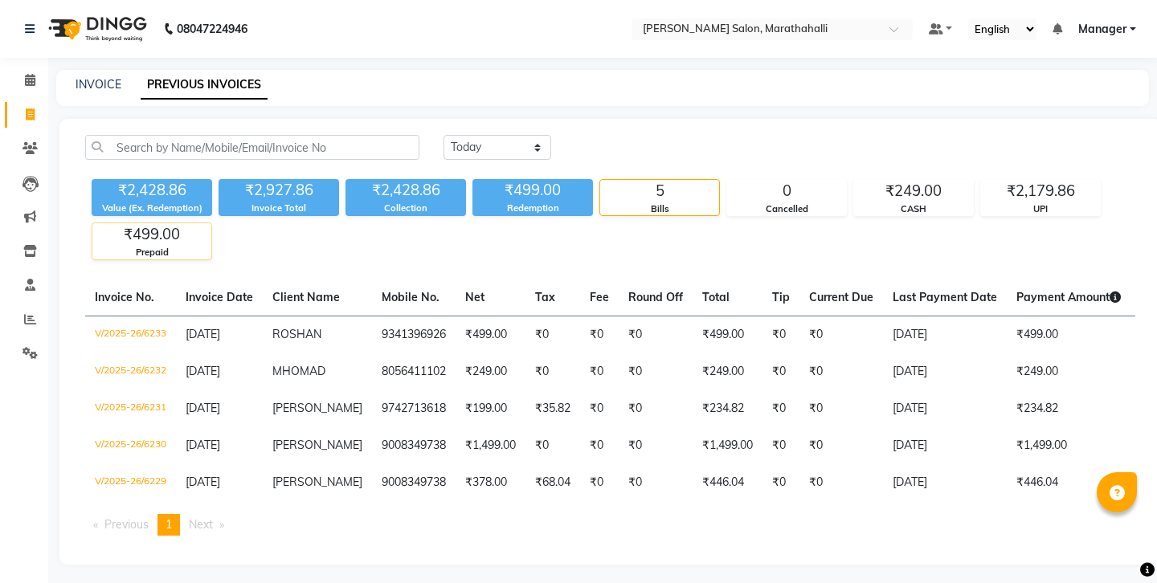
click at [154, 223] on div "₹499.00" at bounding box center [151, 234] width 119 height 22
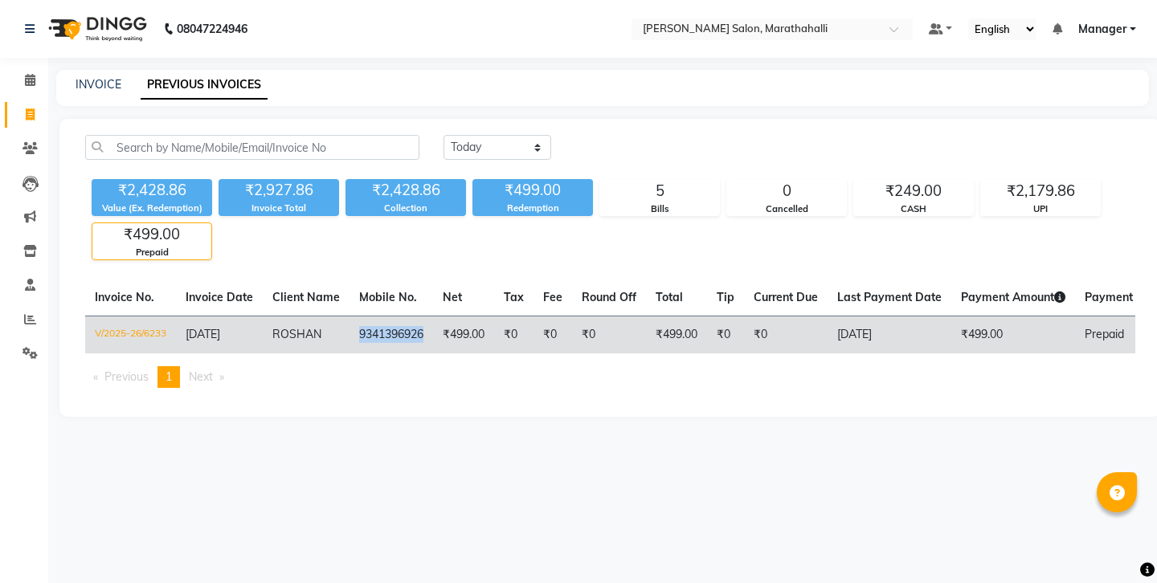
copy td "9341396926"
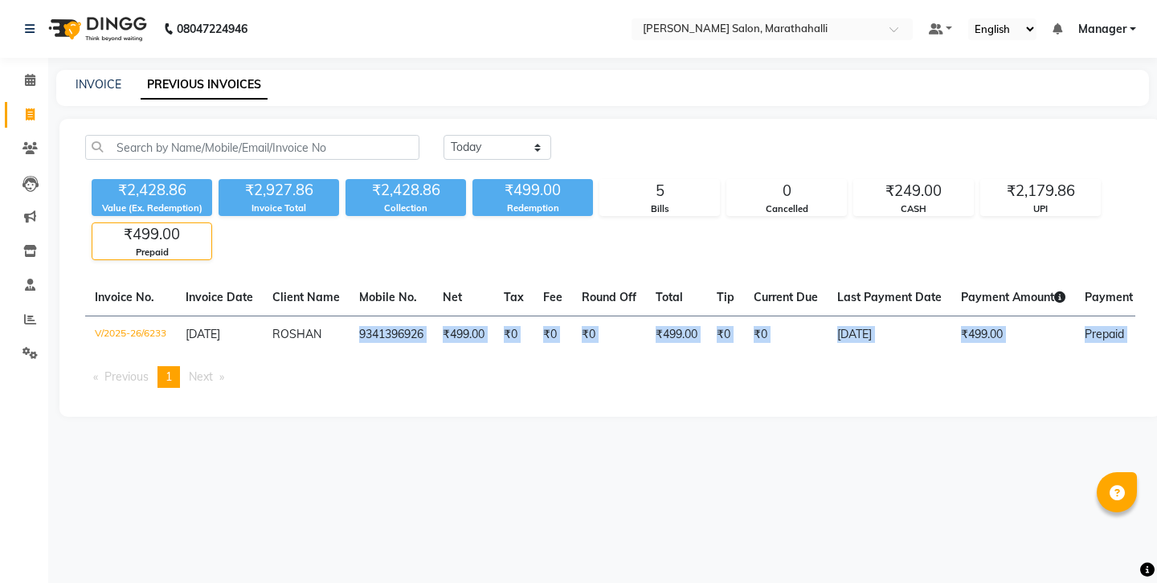
drag, startPoint x: 306, startPoint y: 287, endPoint x: 382, endPoint y: 355, distance: 102.4
click at [366, 382] on main "INVOICE PREVIOUS INVOICES [DATE] [DATE] Custom Range ₹2,428.86 Value (Ex. Redem…" at bounding box center [602, 255] width 1109 height 371
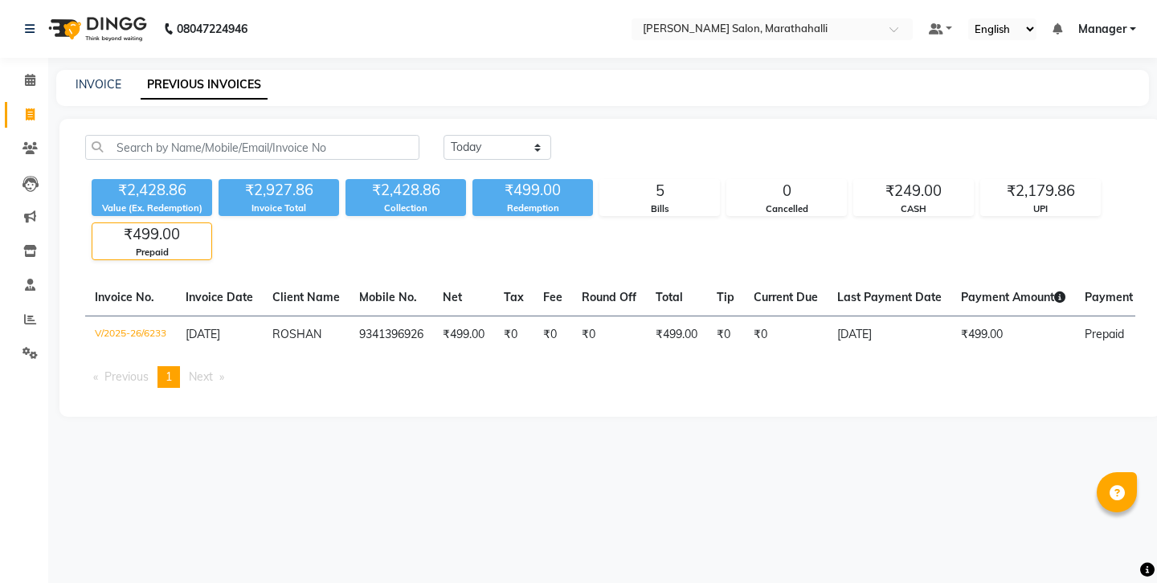
click at [633, 135] on div "[DATE] [DATE] Custom Range" at bounding box center [790, 147] width 692 height 25
select select "range"
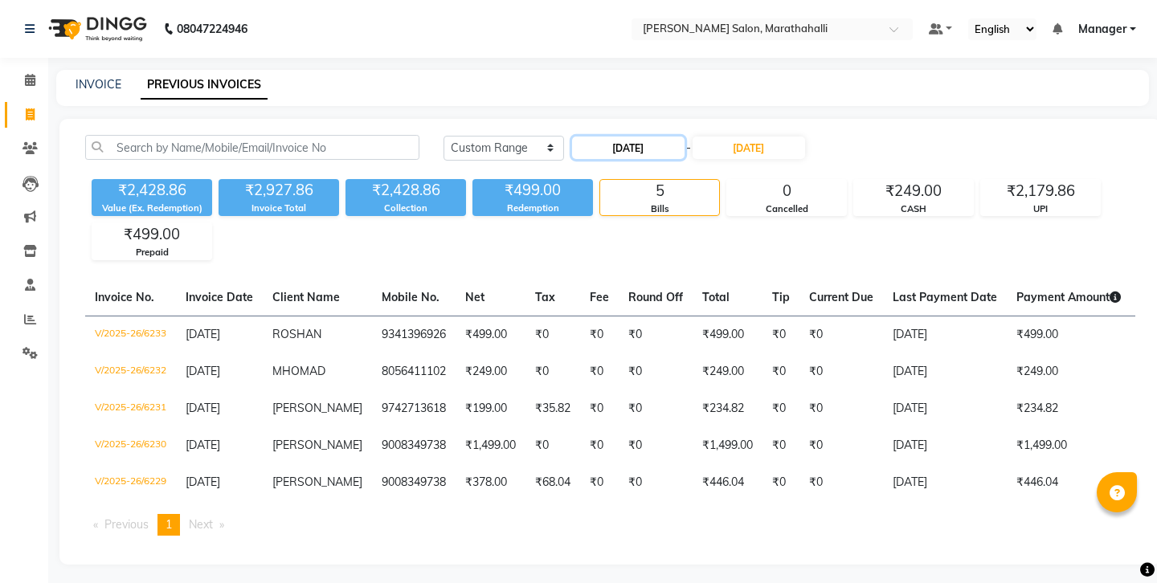
click at [609, 137] on input "[DATE]" at bounding box center [628, 148] width 112 height 22
select select "9"
select select "2025"
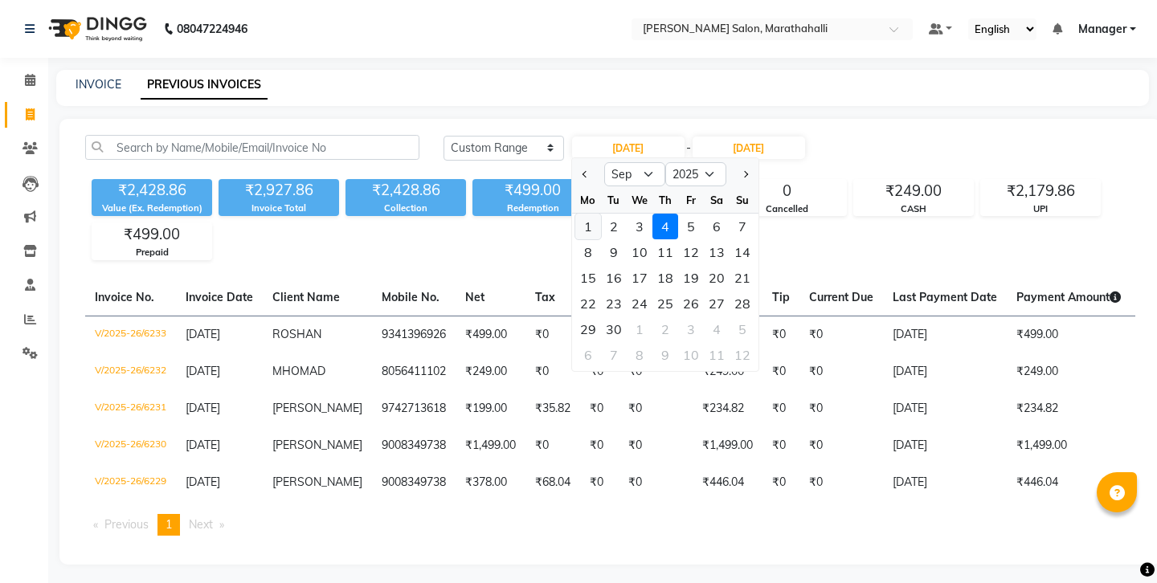
click at [588, 214] on div "1" at bounding box center [588, 227] width 26 height 26
type input "[DATE]"
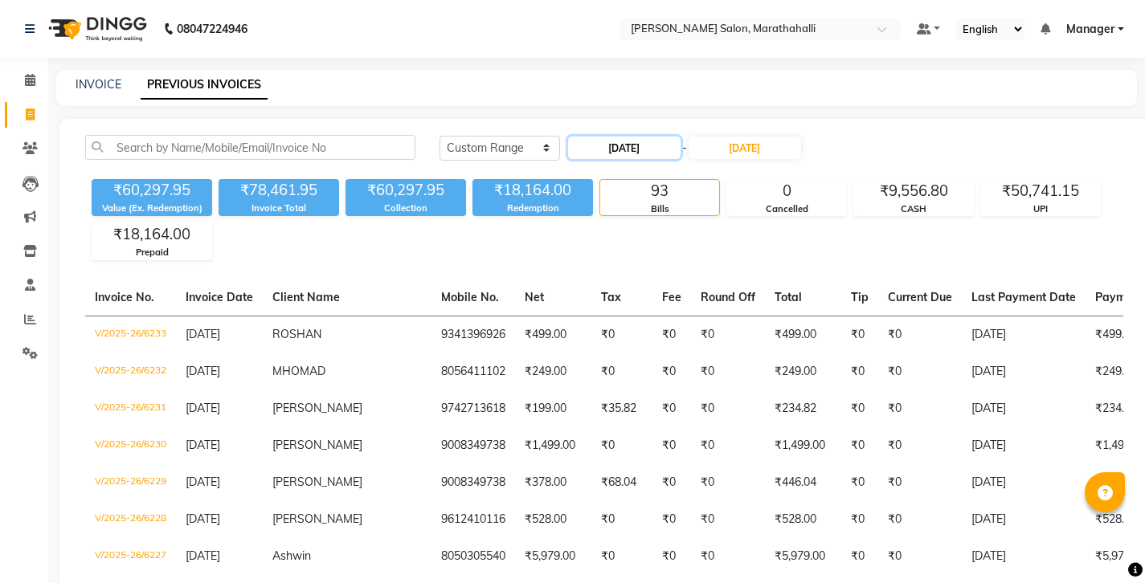
click at [607, 137] on input "[DATE]" at bounding box center [624, 148] width 112 height 22
select select "9"
select select "2025"
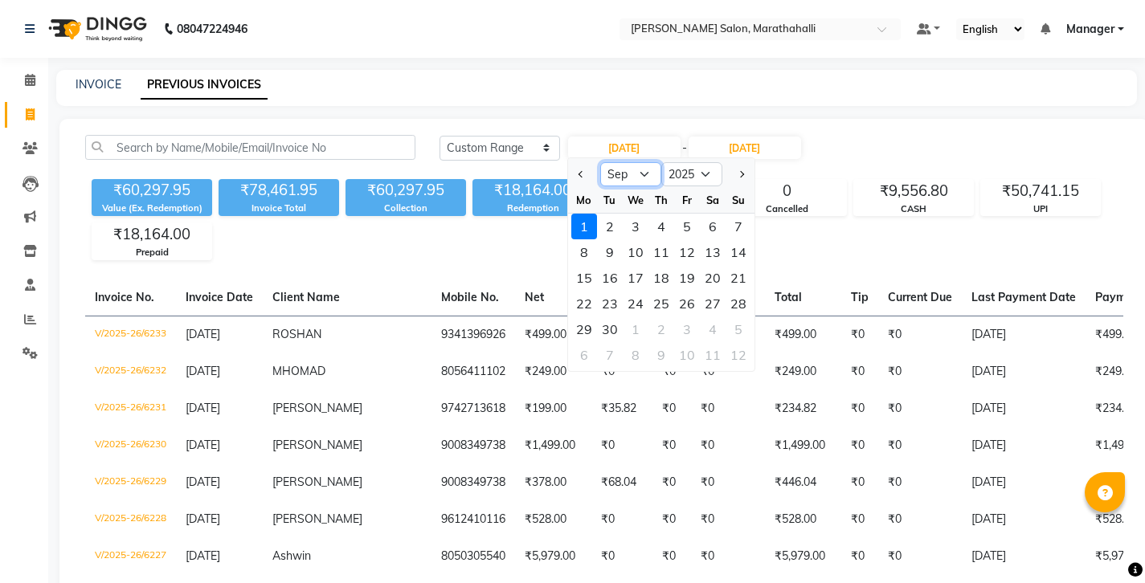
select select "8"
click at [674, 214] on div "1" at bounding box center [687, 227] width 26 height 26
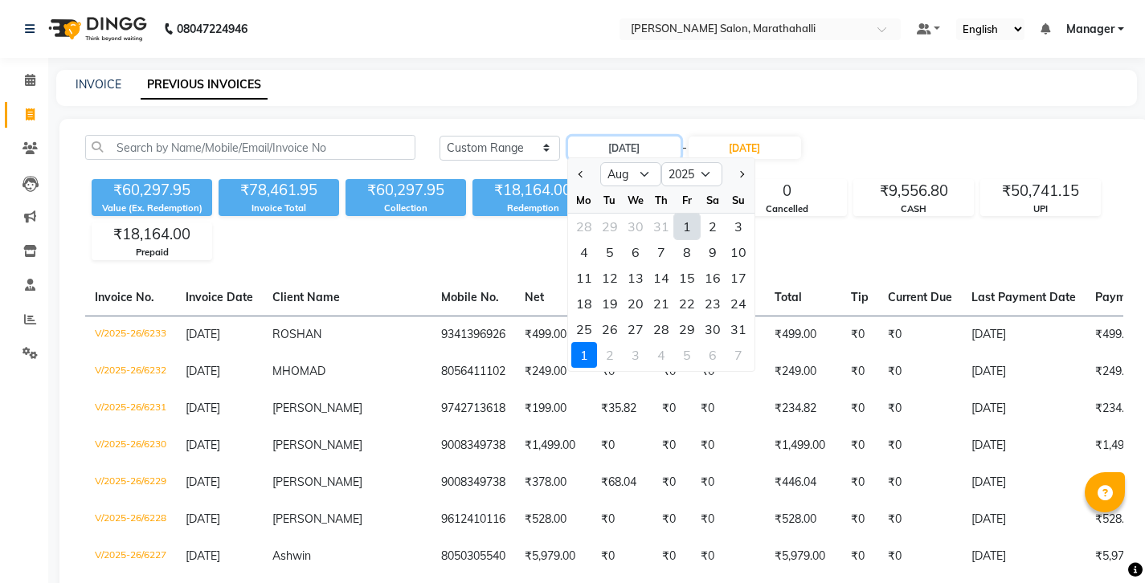
type input "[DATE]"
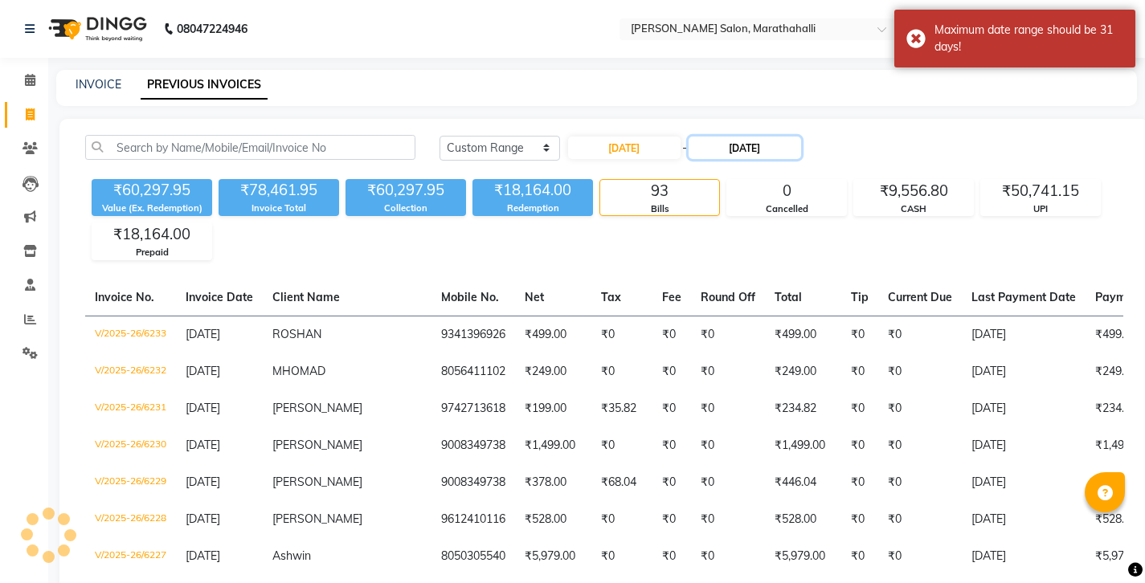
click at [714, 137] on input "[DATE]" at bounding box center [745, 148] width 112 height 22
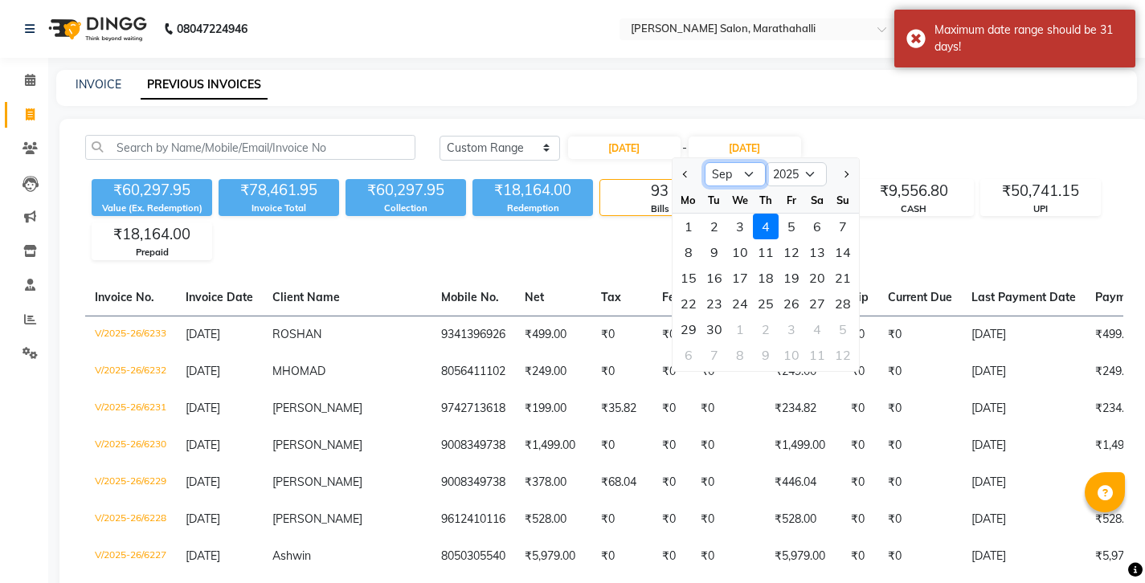
select select "8"
click at [830, 317] on div "31" at bounding box center [843, 330] width 26 height 26
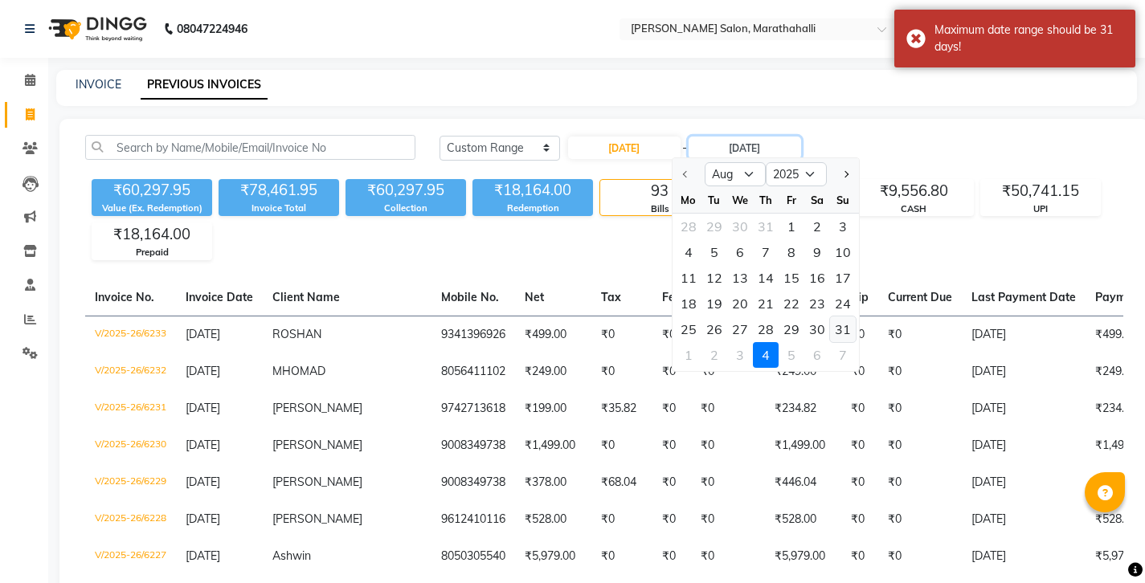
type input "[DATE]"
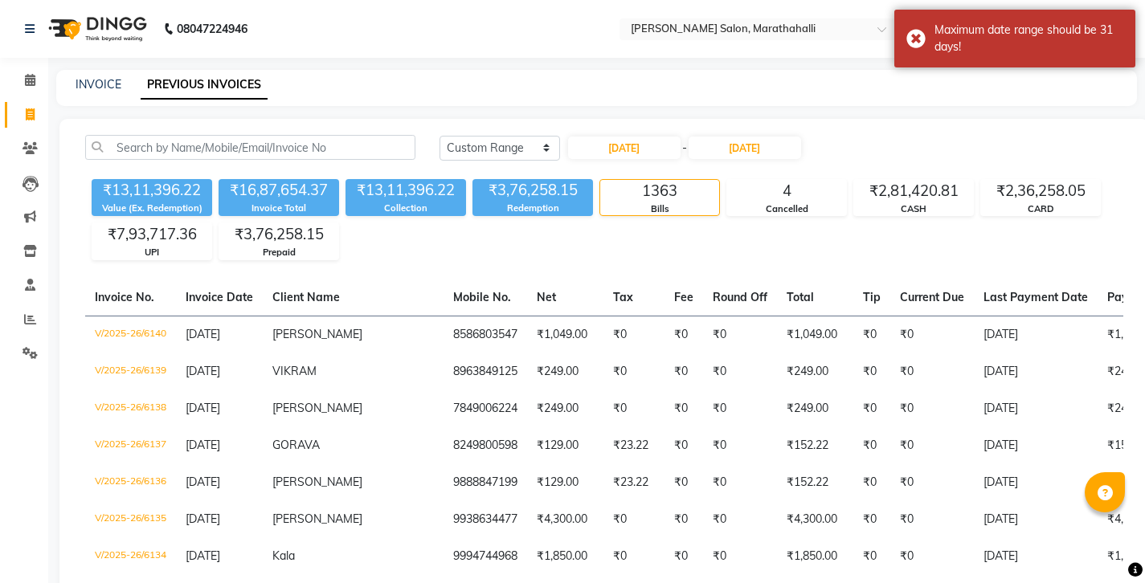
click at [549, 219] on div "₹13,11,396.22 Value (Ex. Redemption) ₹16,87,654.37 Invoice Total ₹13,11,396.22 …" at bounding box center [604, 217] width 1038 height 88
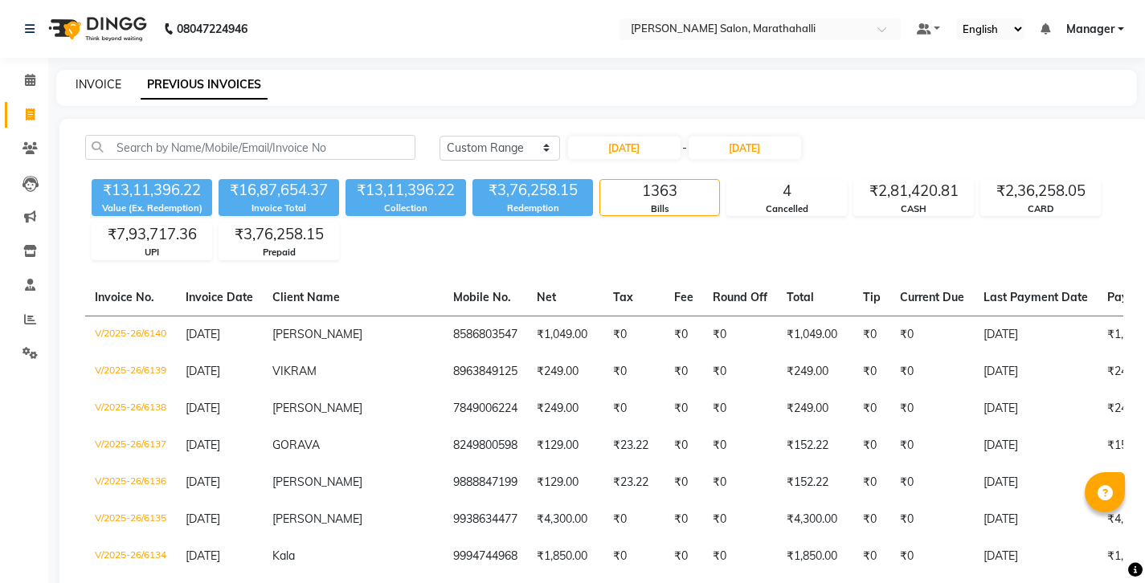
click at [96, 77] on link "INVOICE" at bounding box center [99, 84] width 46 height 14
select select "service"
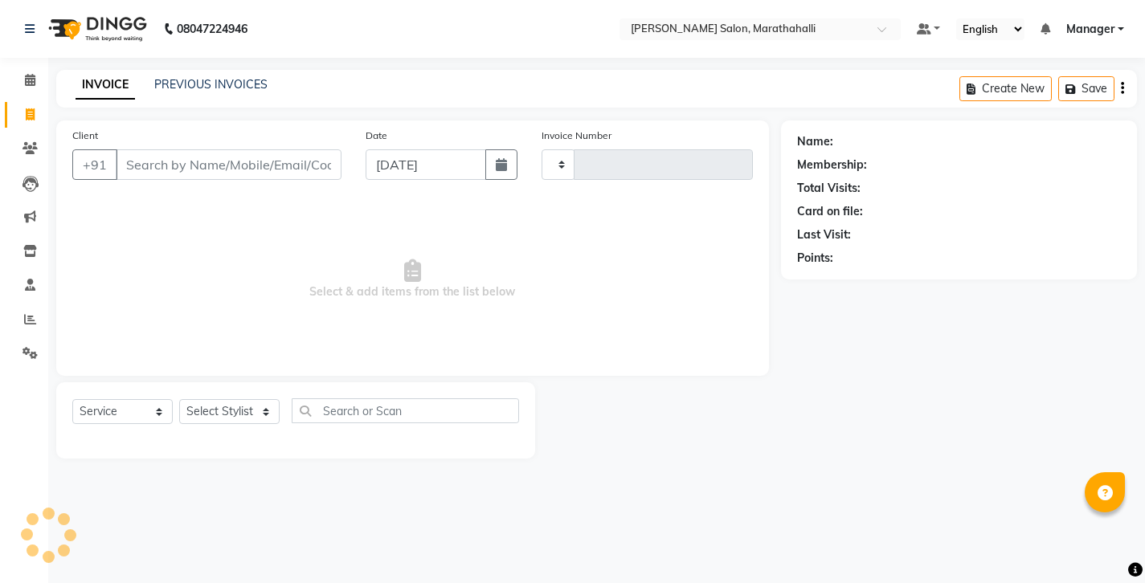
type input "6234"
select select "4783"
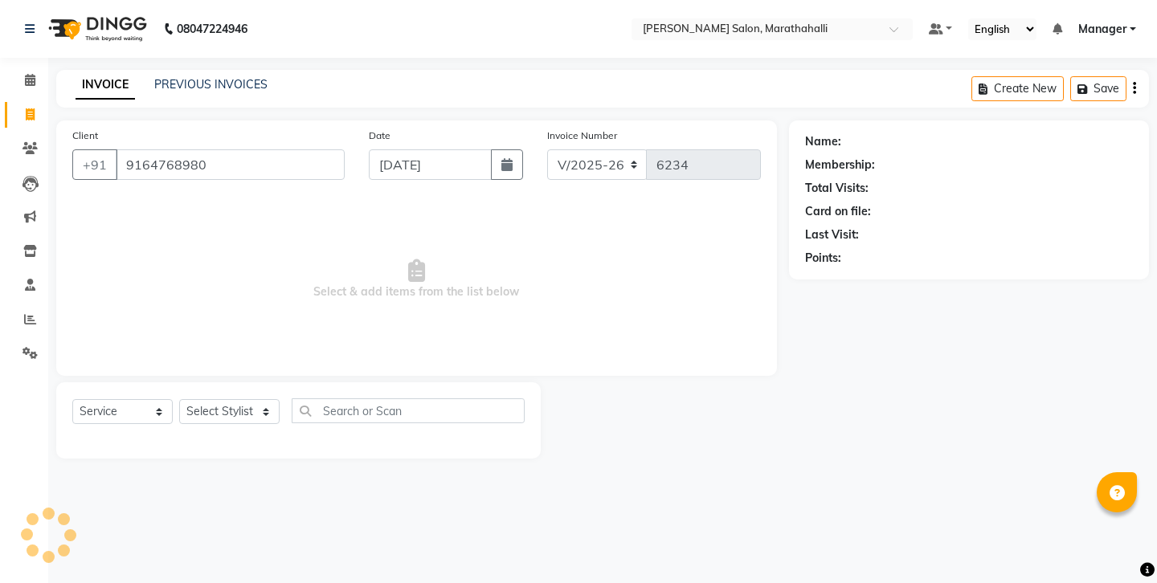
type input "9164768980"
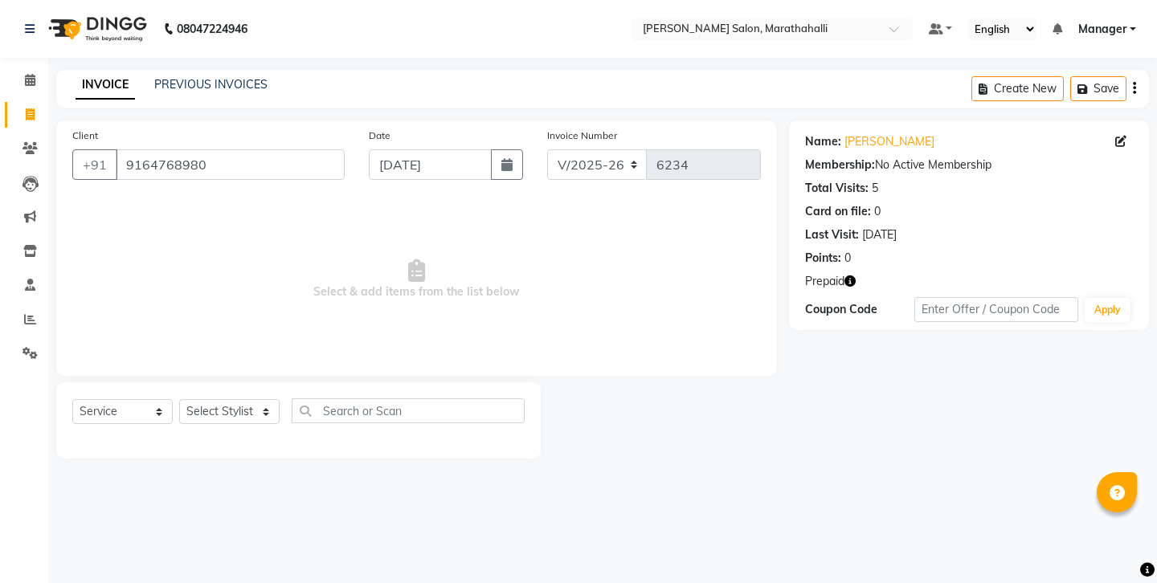
click at [844, 276] on icon "button" at bounding box center [849, 281] width 11 height 11
drag, startPoint x: 200, startPoint y: 151, endPoint x: 82, endPoint y: 145, distance: 118.3
click at [82, 149] on div "[PHONE_NUMBER]" at bounding box center [208, 164] width 272 height 31
click at [29, 142] on icon at bounding box center [29, 148] width 15 height 12
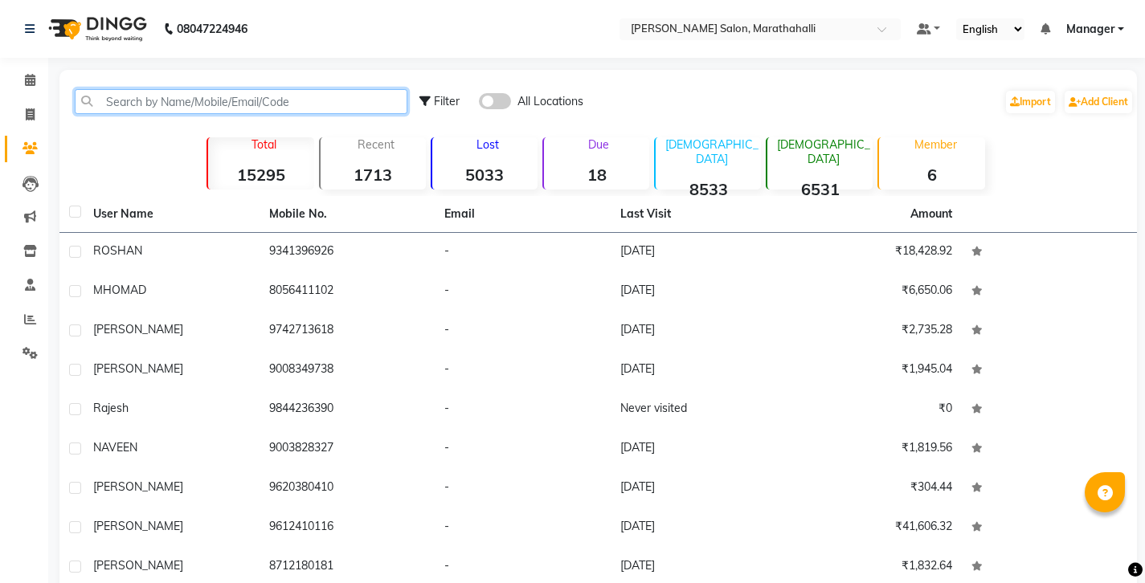
click at [185, 98] on input "text" at bounding box center [241, 101] width 333 height 25
paste input "9848410733"
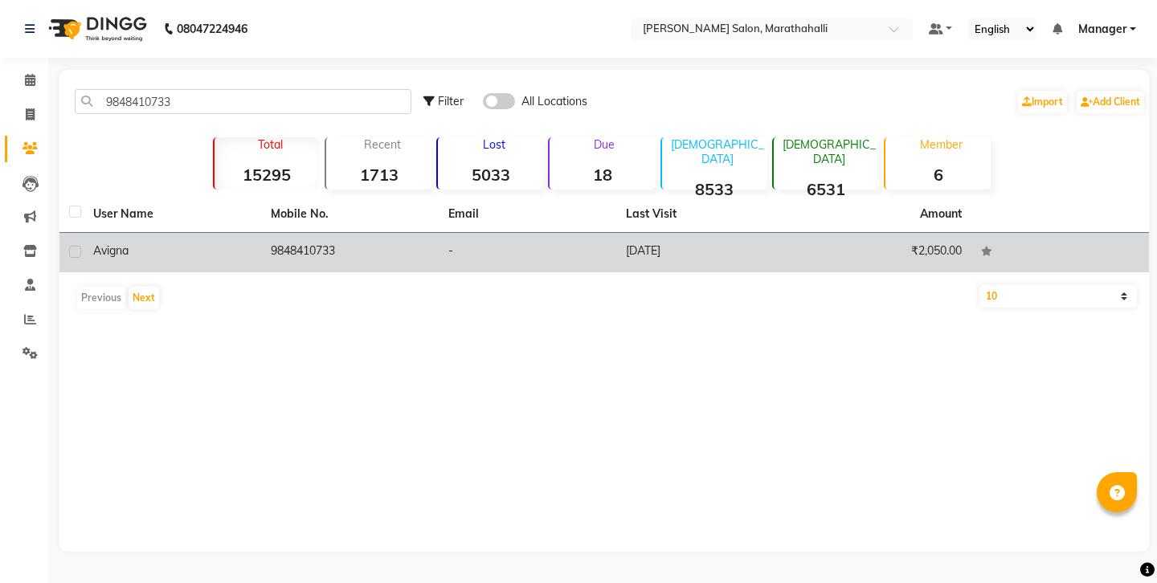
click at [312, 233] on td "9848410733" at bounding box center [350, 252] width 178 height 39
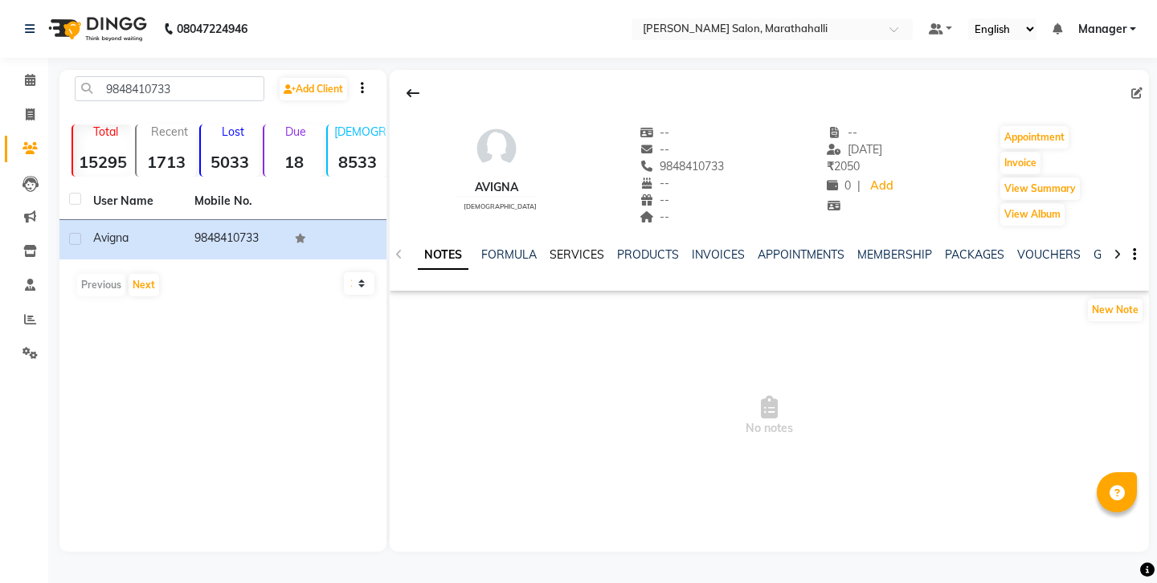
click at [550, 247] on link "SERVICES" at bounding box center [577, 254] width 55 height 14
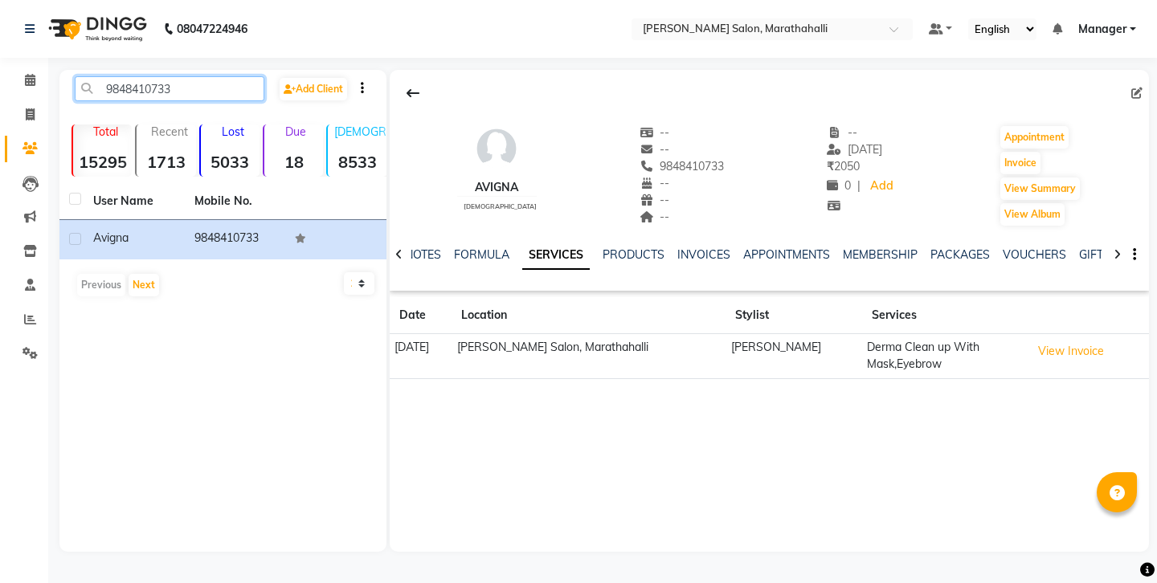
drag, startPoint x: 166, startPoint y: 86, endPoint x: 69, endPoint y: 84, distance: 97.3
click at [69, 84] on div "9848410733" at bounding box center [170, 88] width 214 height 25
paste input "7814341061"
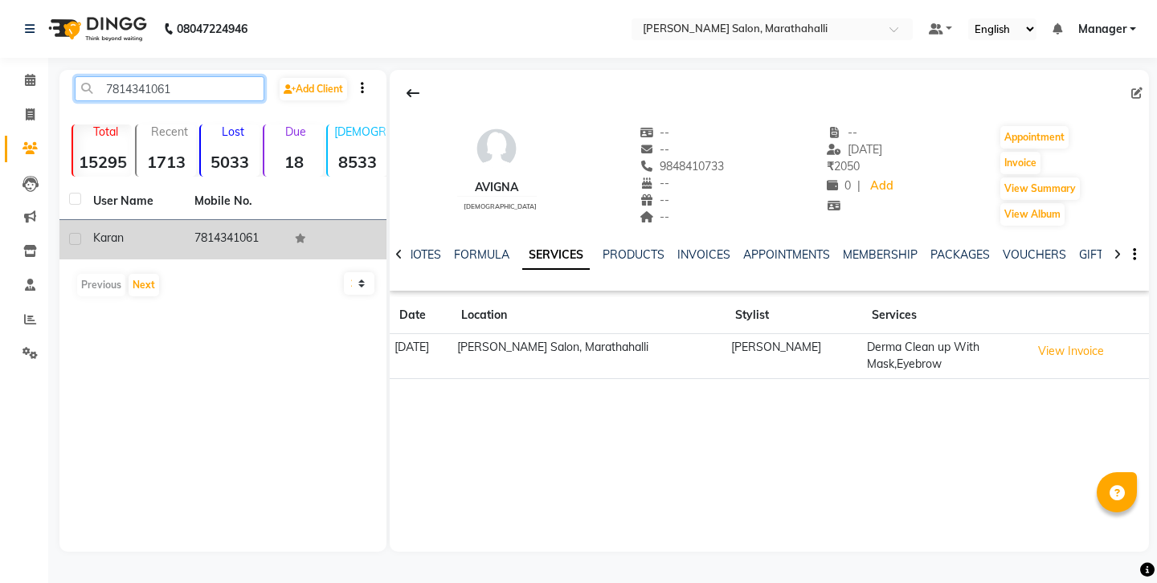
type input "7814341061"
click at [188, 220] on td "7814341061" at bounding box center [235, 239] width 101 height 39
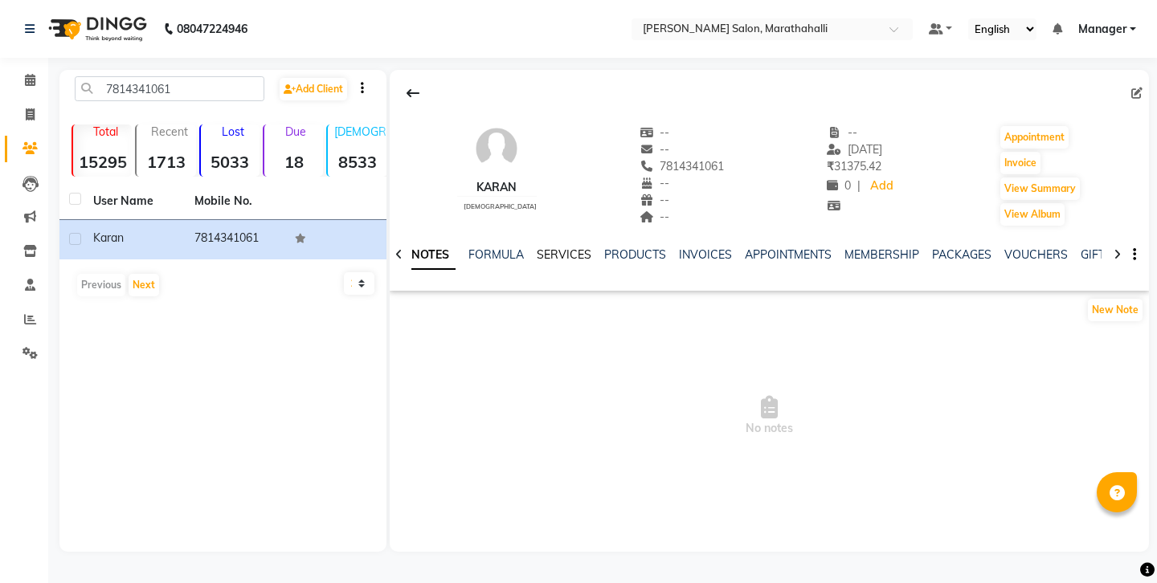
click at [540, 247] on link "SERVICES" at bounding box center [564, 254] width 55 height 14
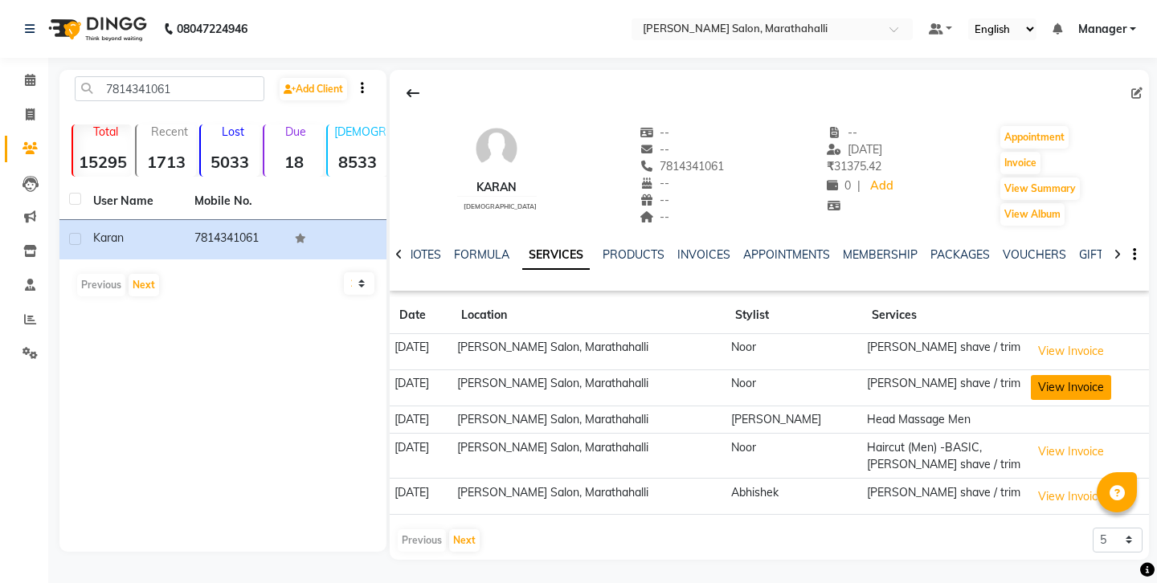
click at [1042, 375] on button "View Invoice" at bounding box center [1071, 387] width 80 height 25
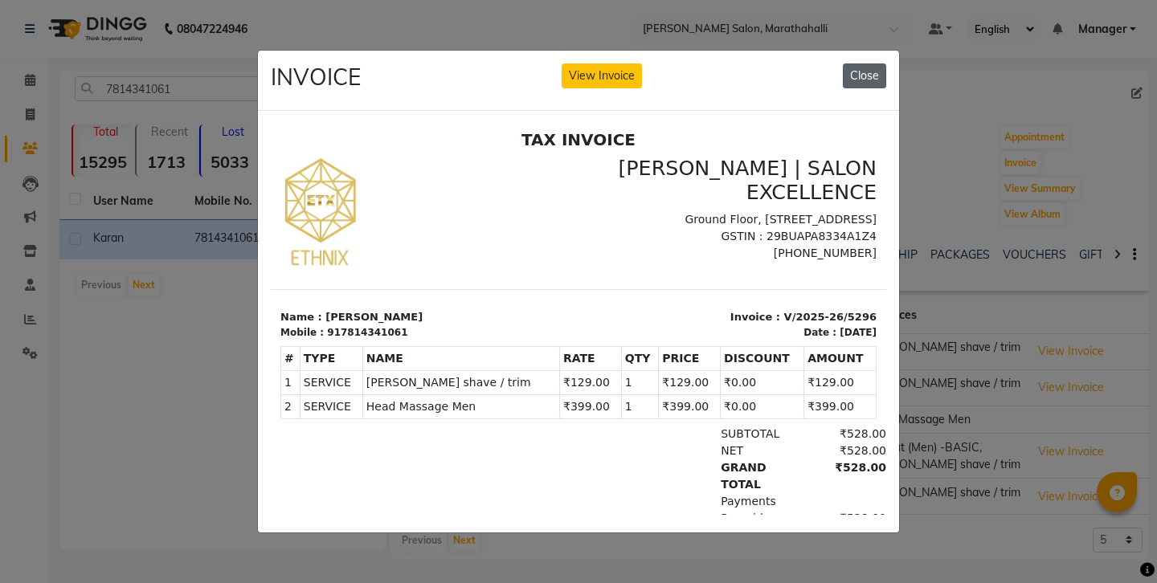
drag, startPoint x: 875, startPoint y: 75, endPoint x: 540, endPoint y: 0, distance: 343.3
click at [875, 75] on button "Close" at bounding box center [864, 75] width 43 height 25
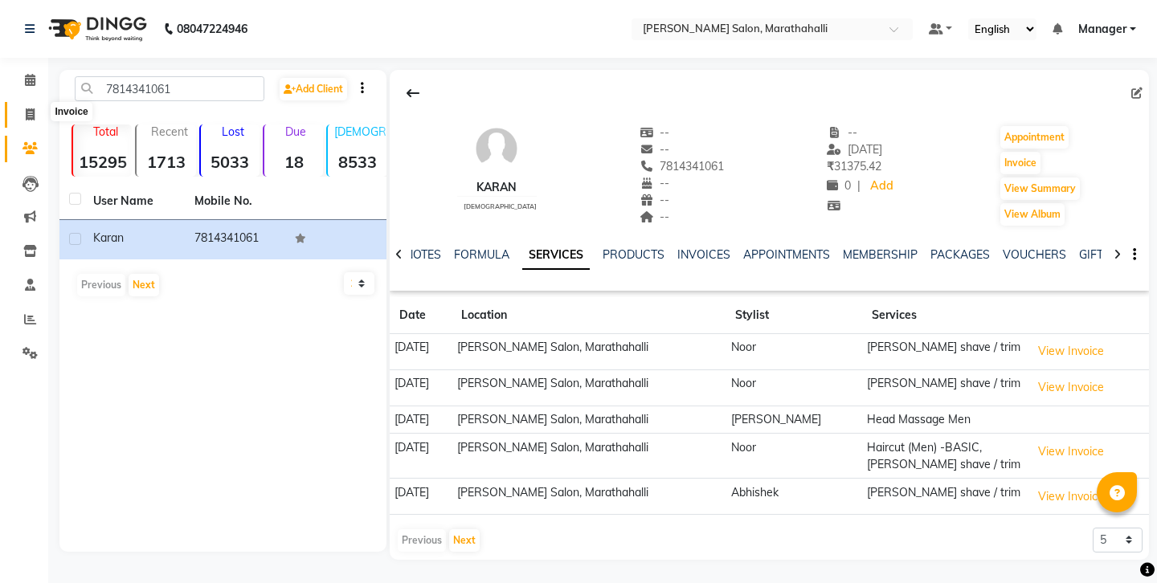
click at [30, 112] on icon at bounding box center [30, 114] width 9 height 12
select select "service"
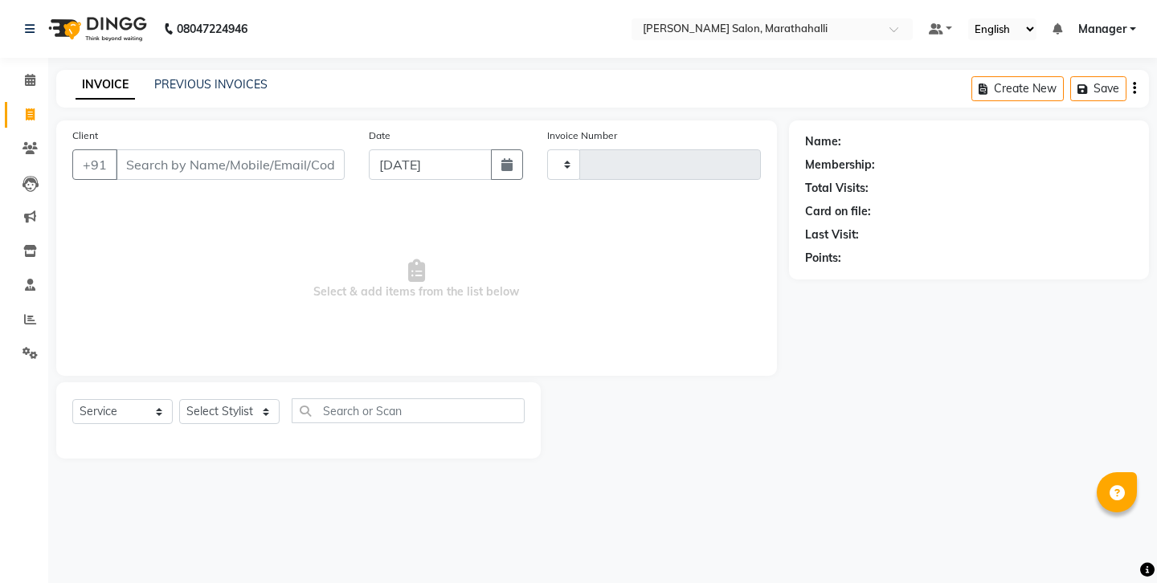
type input "6234"
select select "4783"
type input "7814341061"
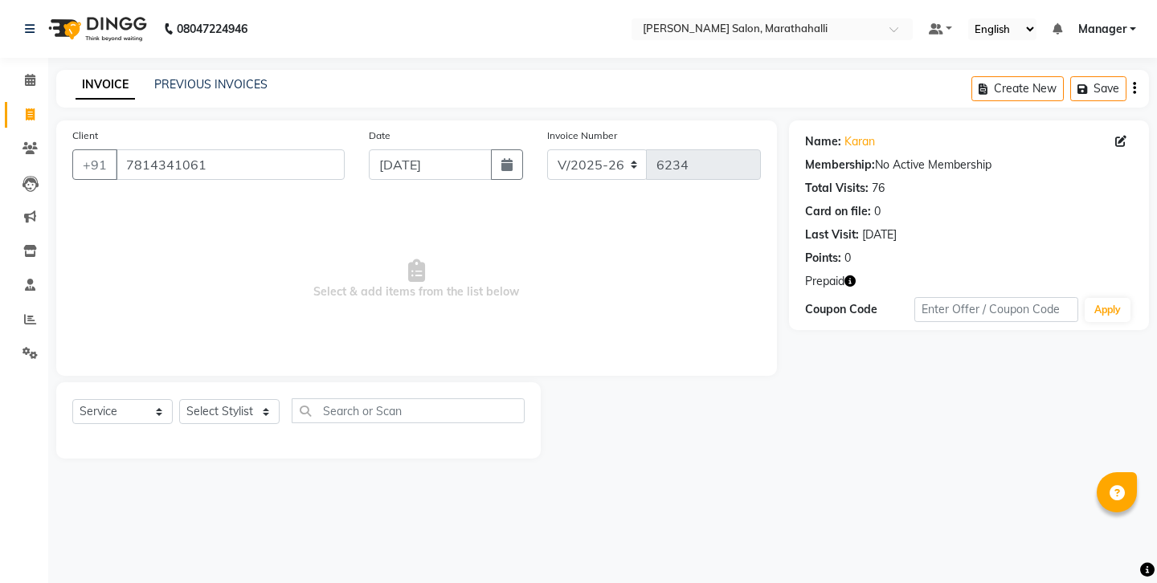
click at [844, 276] on icon "button" at bounding box center [849, 281] width 11 height 11
click at [27, 142] on icon at bounding box center [29, 148] width 15 height 12
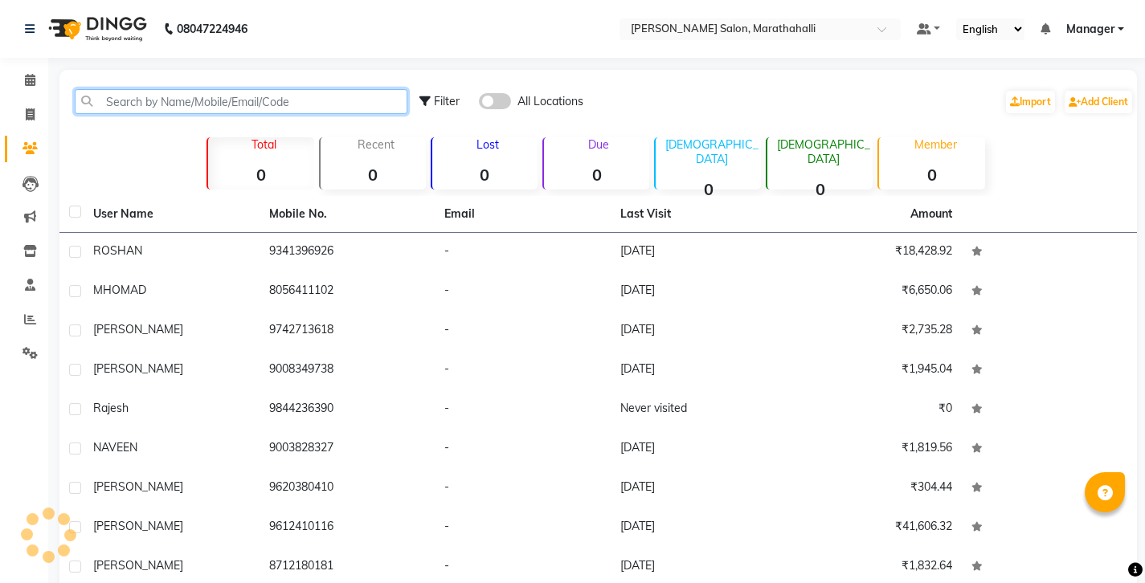
click at [176, 101] on input "text" at bounding box center [241, 101] width 333 height 25
paste input "7814341061"
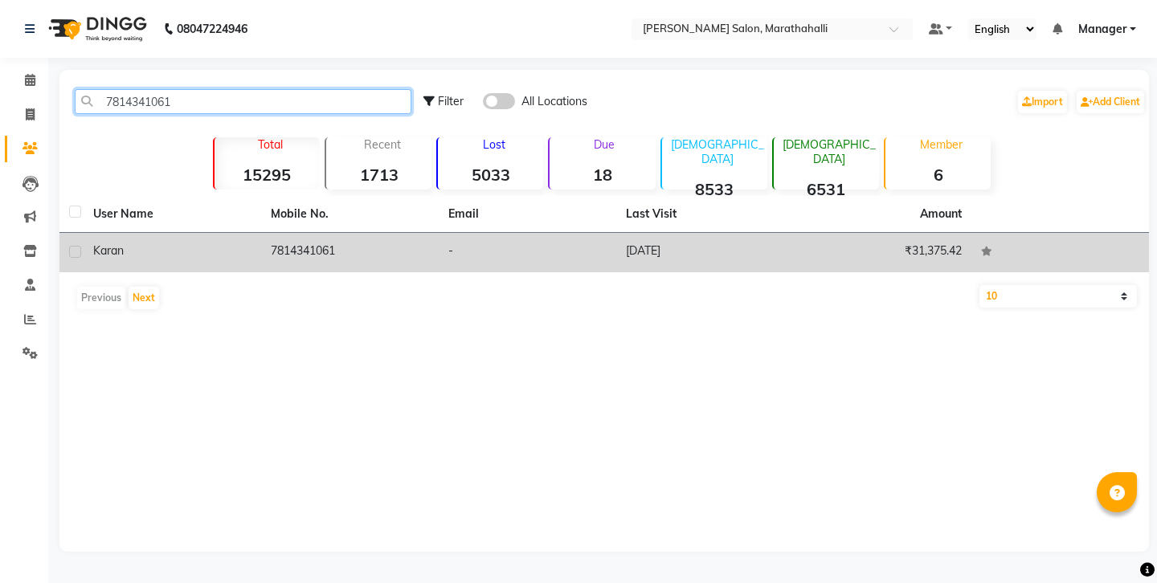
type input "7814341061"
click at [237, 243] on div "Karan" at bounding box center [172, 251] width 158 height 17
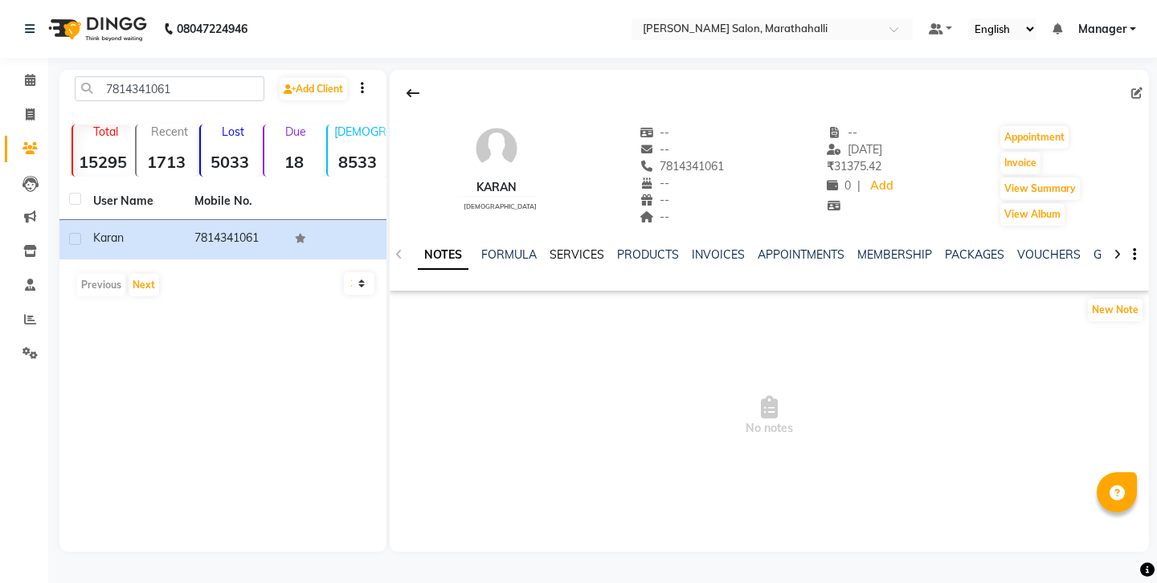
click at [550, 247] on link "SERVICES" at bounding box center [577, 254] width 55 height 14
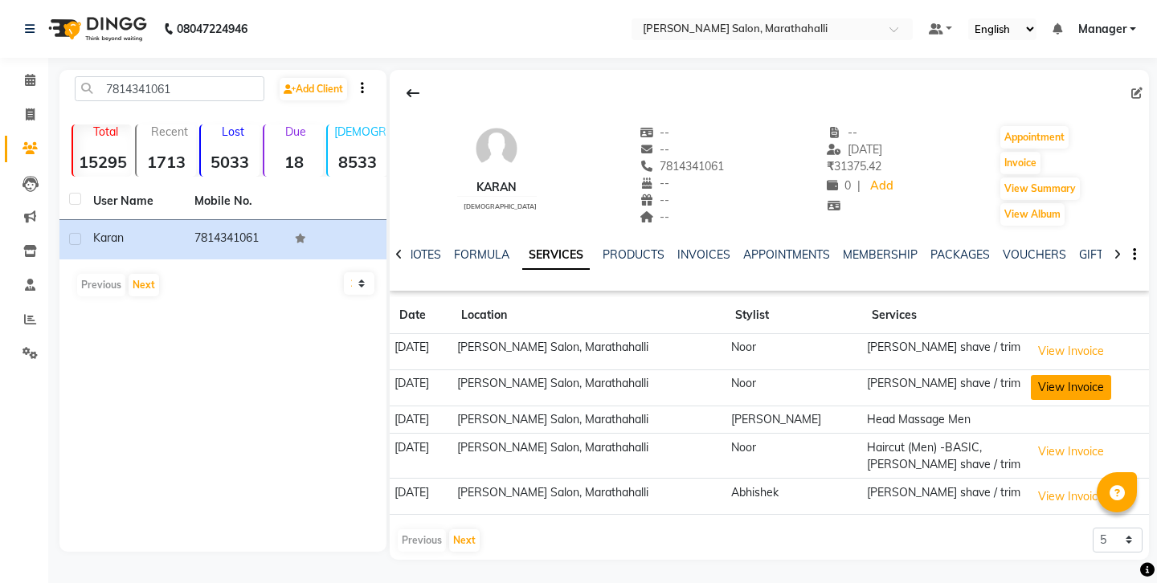
click at [1037, 375] on button "View Invoice" at bounding box center [1071, 387] width 80 height 25
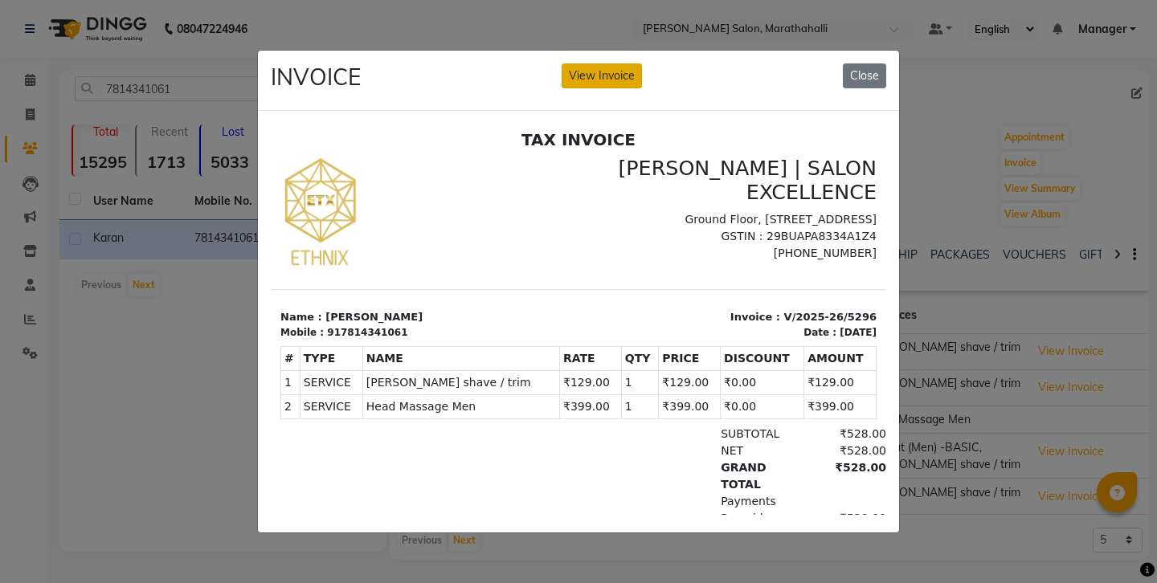
click at [604, 79] on button "View Invoice" at bounding box center [602, 75] width 80 height 25
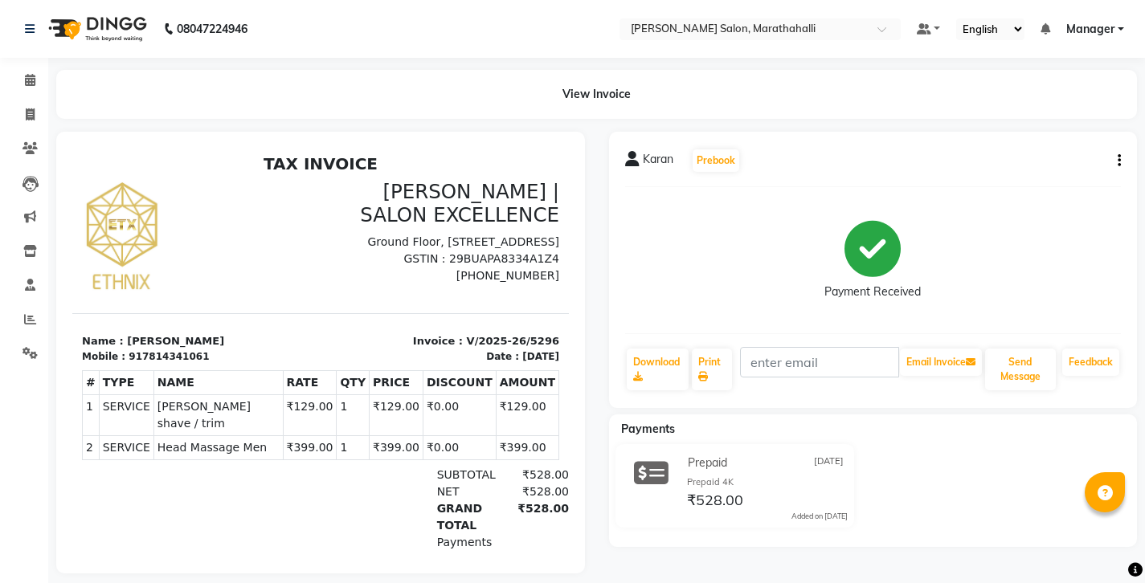
click at [1121, 161] on icon "button" at bounding box center [1119, 161] width 3 height 1
click at [1056, 151] on div "Edit Invoice" at bounding box center [1043, 161] width 110 height 20
select select "service"
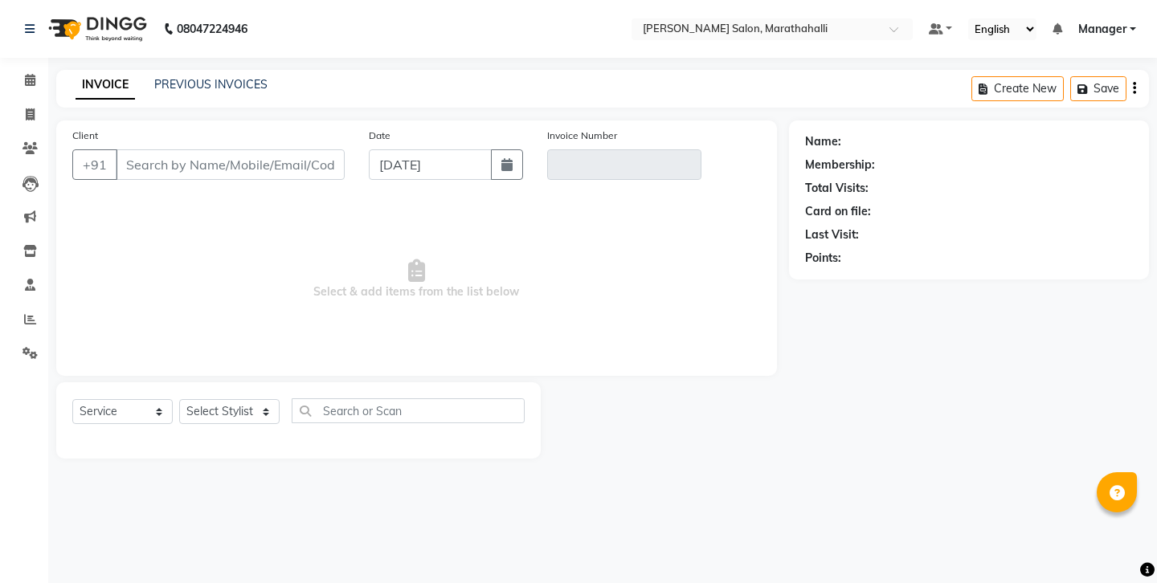
type input "7814341061"
type input "V/2025-26/5296"
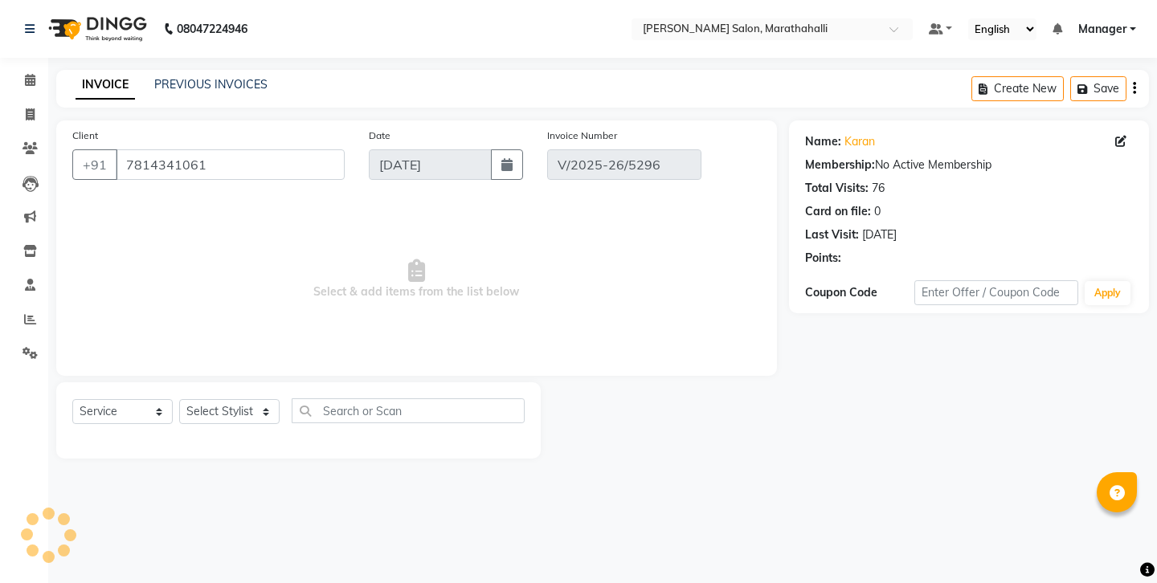
type input "[DATE]"
select select "select"
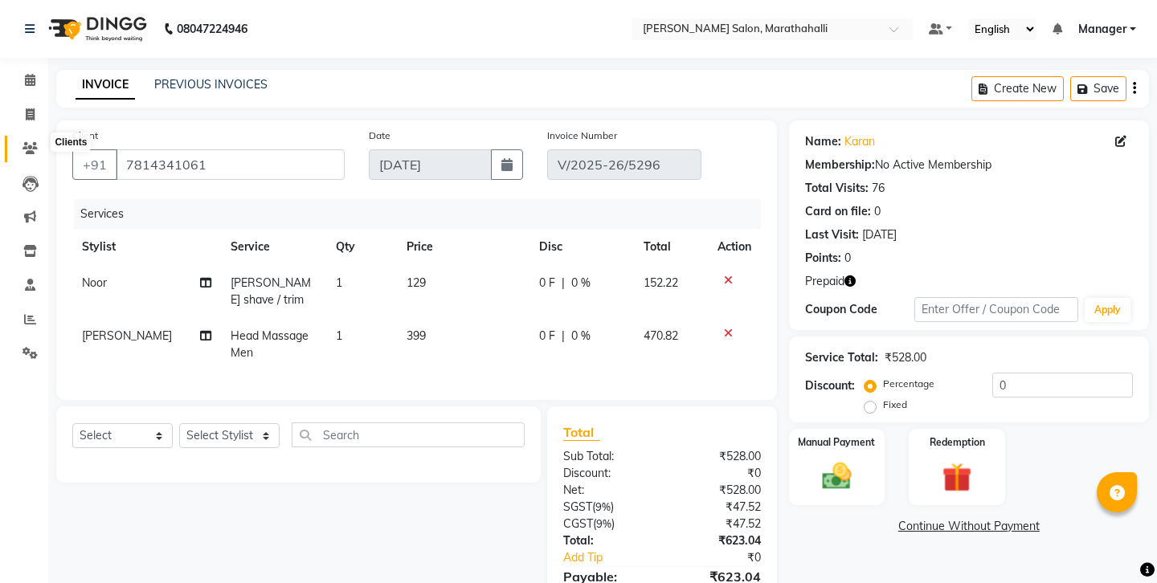
click at [21, 140] on span at bounding box center [30, 149] width 28 height 18
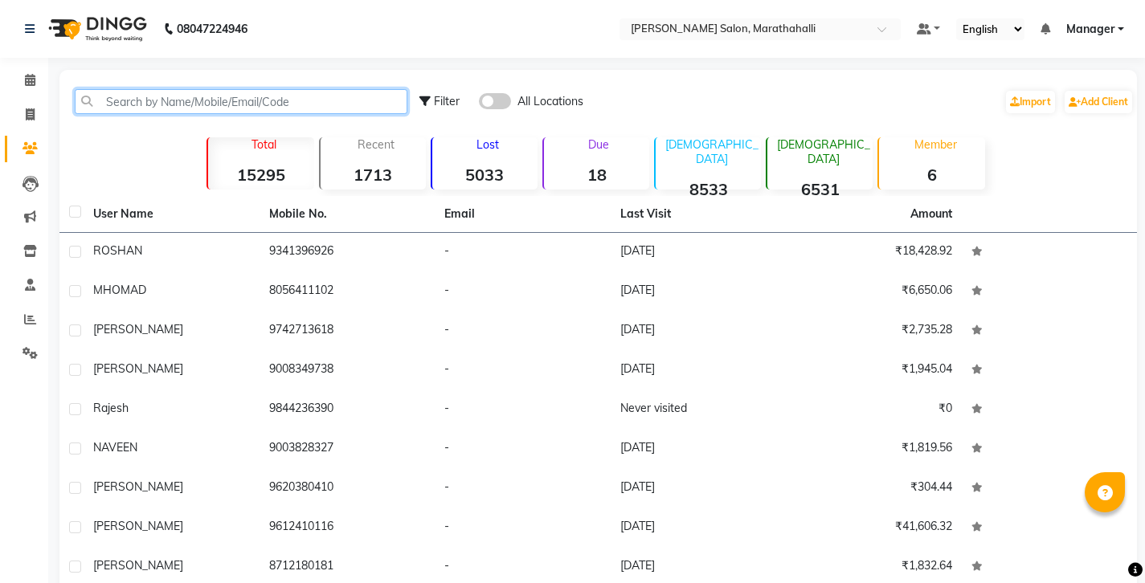
click at [238, 96] on input "text" at bounding box center [241, 101] width 333 height 25
paste input "7814341061"
type input "7814341061"
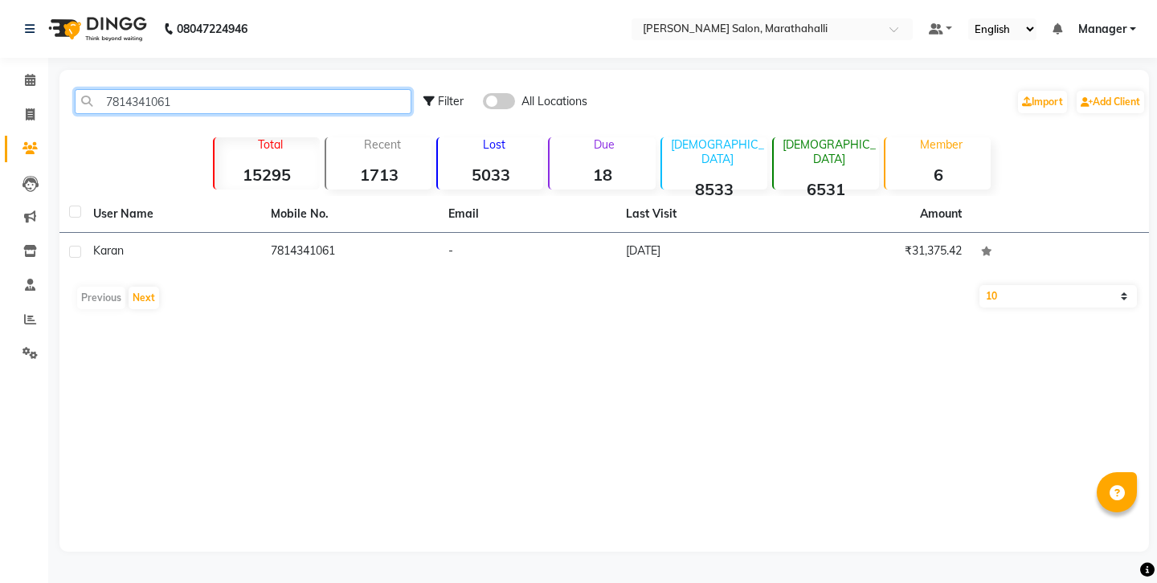
drag, startPoint x: 169, startPoint y: 96, endPoint x: 0, endPoint y: 84, distance: 169.2
click at [0, 84] on app-home "08047224946 Select Location × [PERSON_NAME] Salon, Marathahalli Default Panel M…" at bounding box center [578, 288] width 1157 height 576
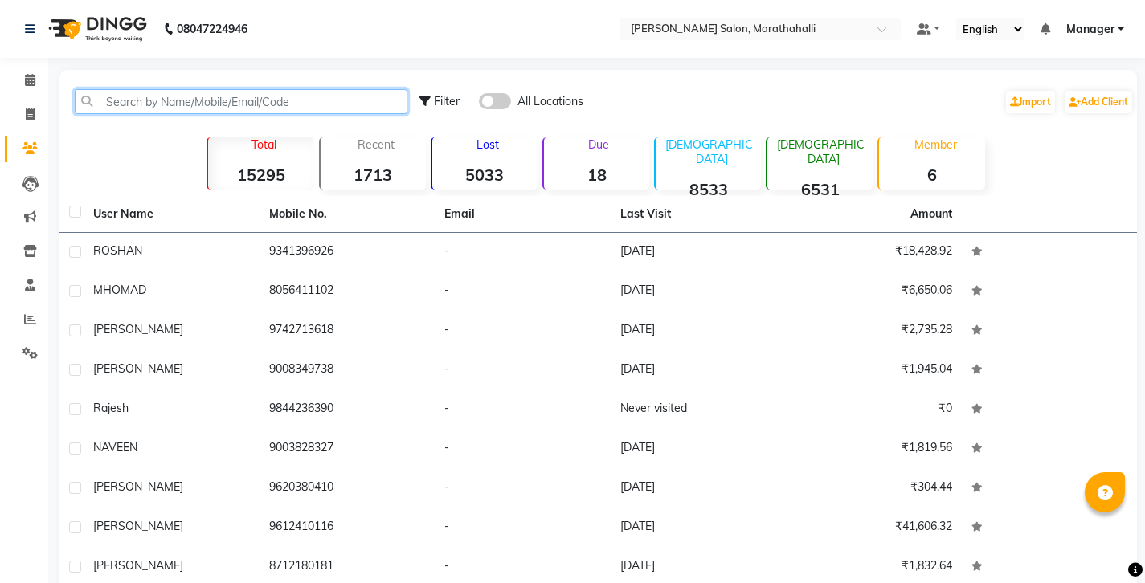
paste input "9741908285"
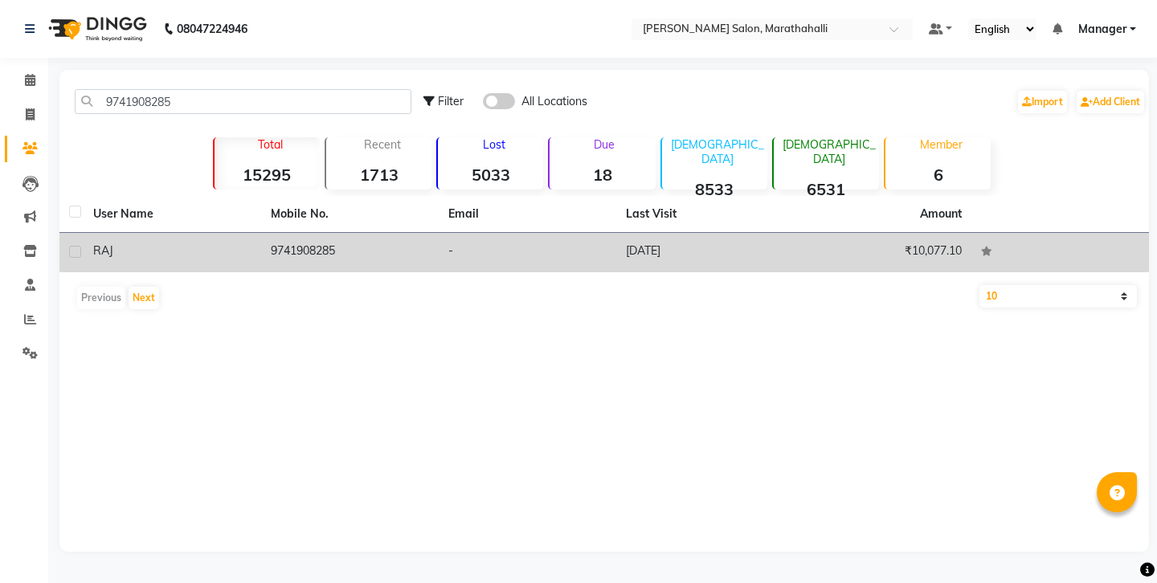
click at [197, 243] on div "RAJ" at bounding box center [172, 251] width 158 height 17
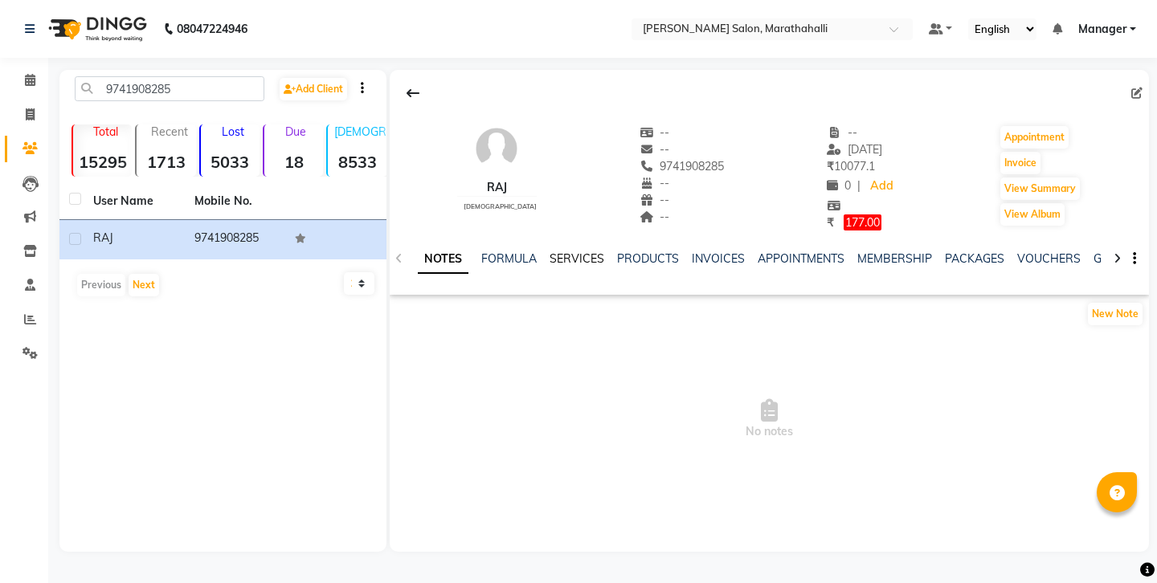
click at [554, 251] on link "SERVICES" at bounding box center [577, 258] width 55 height 14
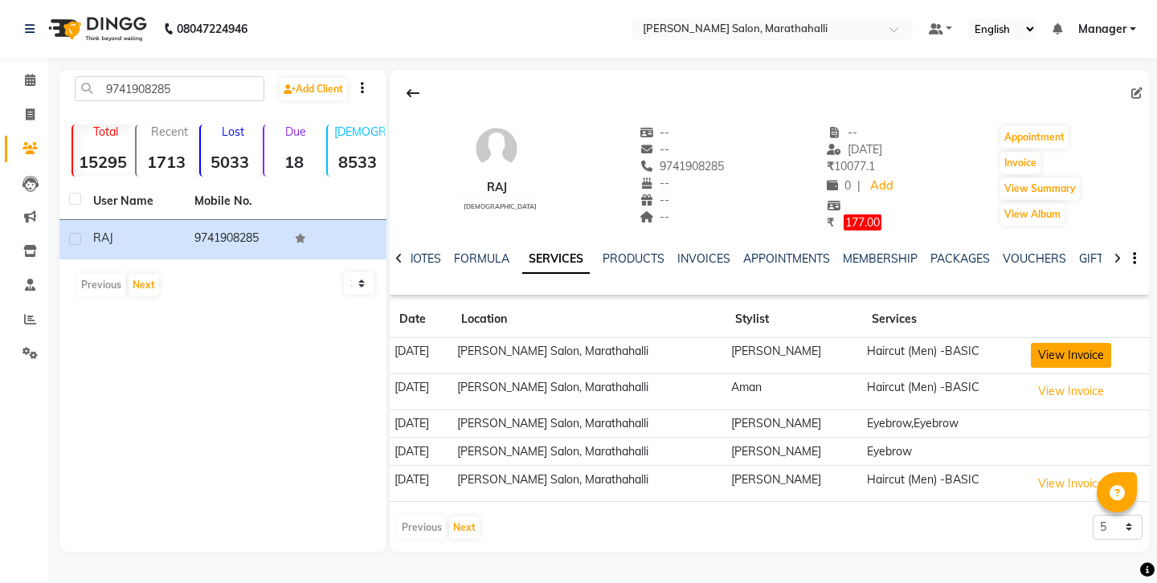
click at [1033, 343] on button "View Invoice" at bounding box center [1071, 355] width 80 height 25
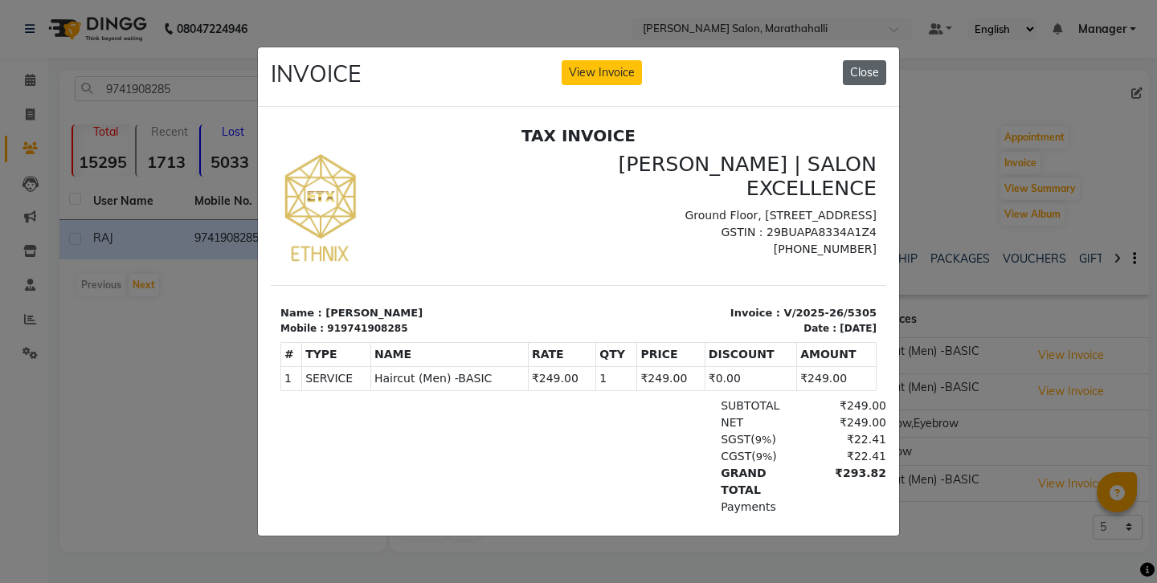
click at [868, 72] on button "Close" at bounding box center [864, 72] width 43 height 25
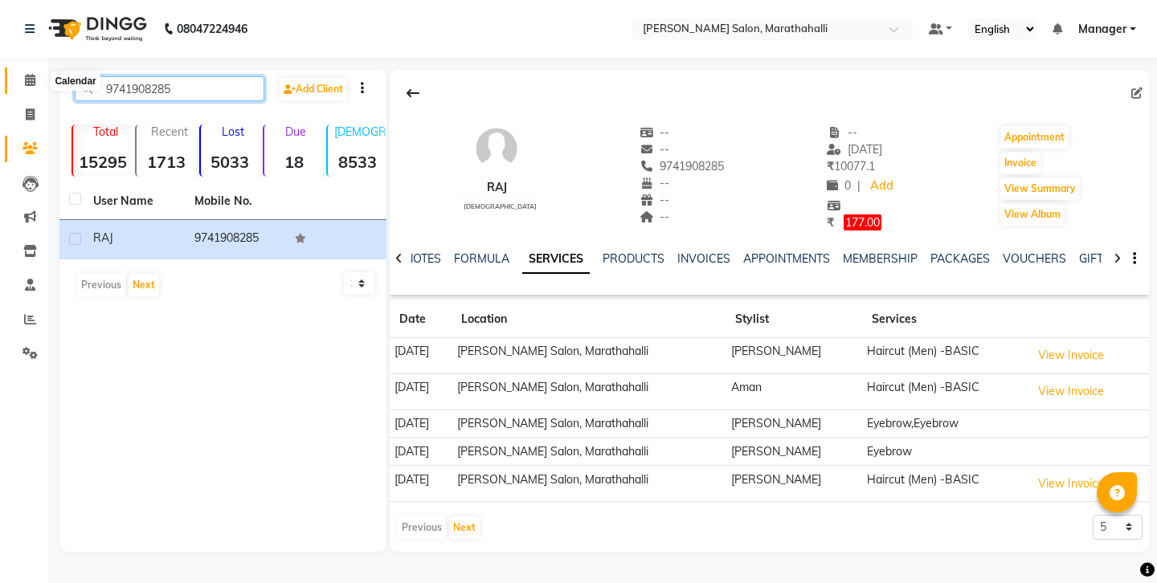
drag, startPoint x: 182, startPoint y: 85, endPoint x: 34, endPoint y: 79, distance: 148.0
click at [34, 79] on app-home "08047224946 Select Location × [PERSON_NAME] Salon, Marathahalli Default Panel M…" at bounding box center [578, 288] width 1157 height 576
paste input "00812862"
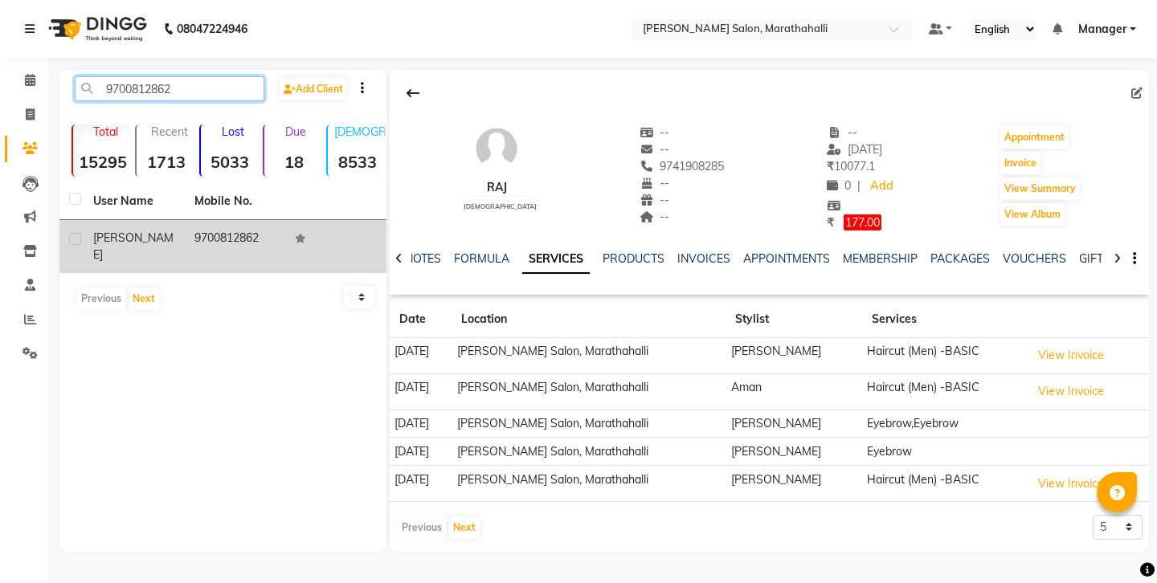
type input "9700812862"
click at [170, 220] on td "[PERSON_NAME]" at bounding box center [134, 246] width 101 height 53
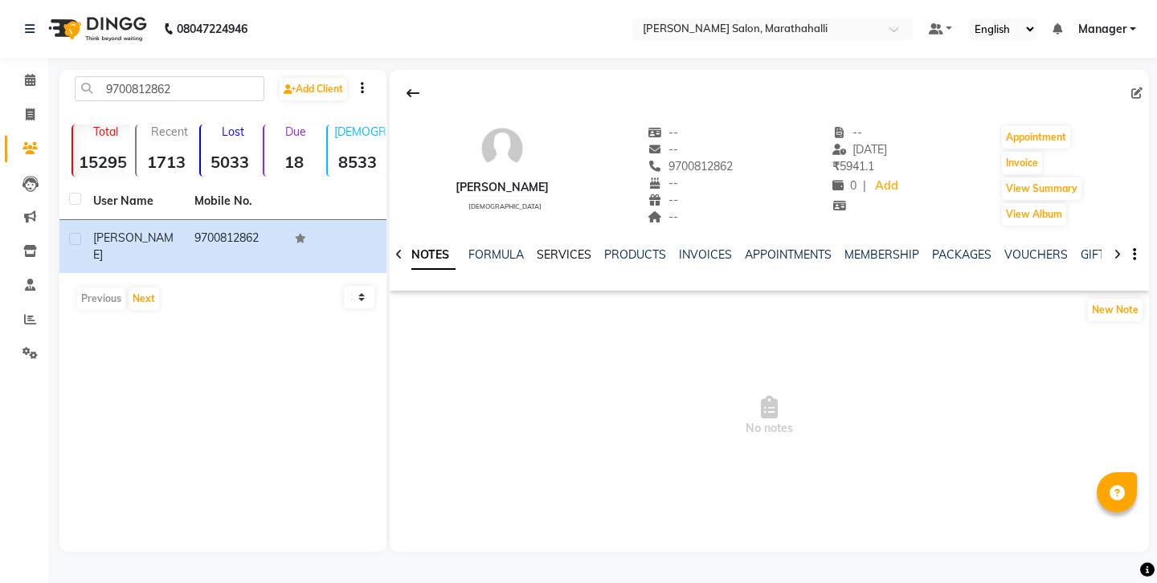
click at [537, 247] on link "SERVICES" at bounding box center [564, 254] width 55 height 14
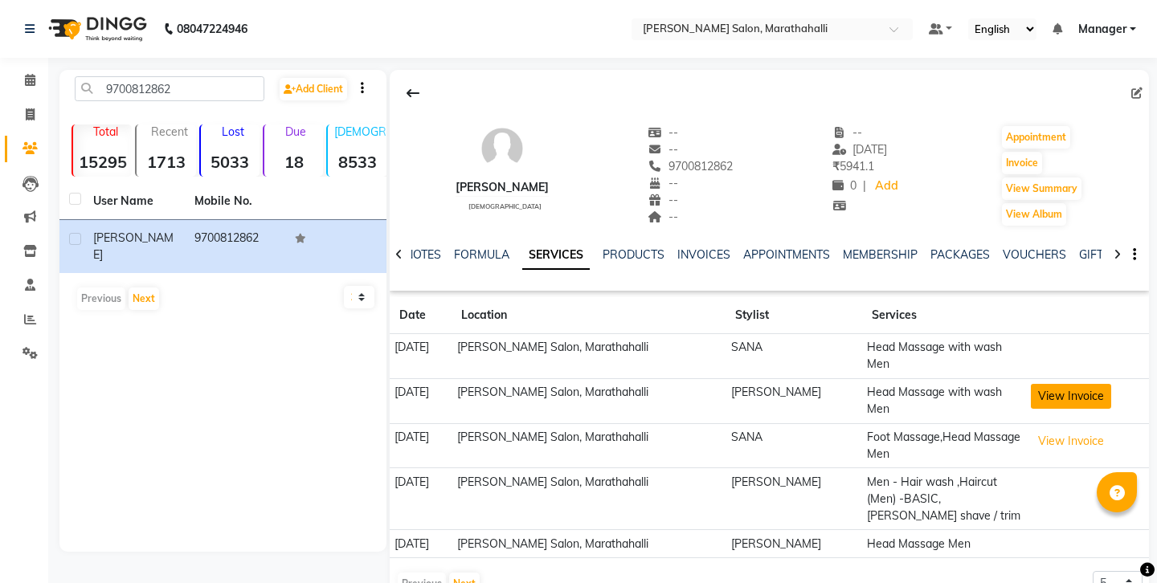
click at [1041, 384] on button "View Invoice" at bounding box center [1071, 396] width 80 height 25
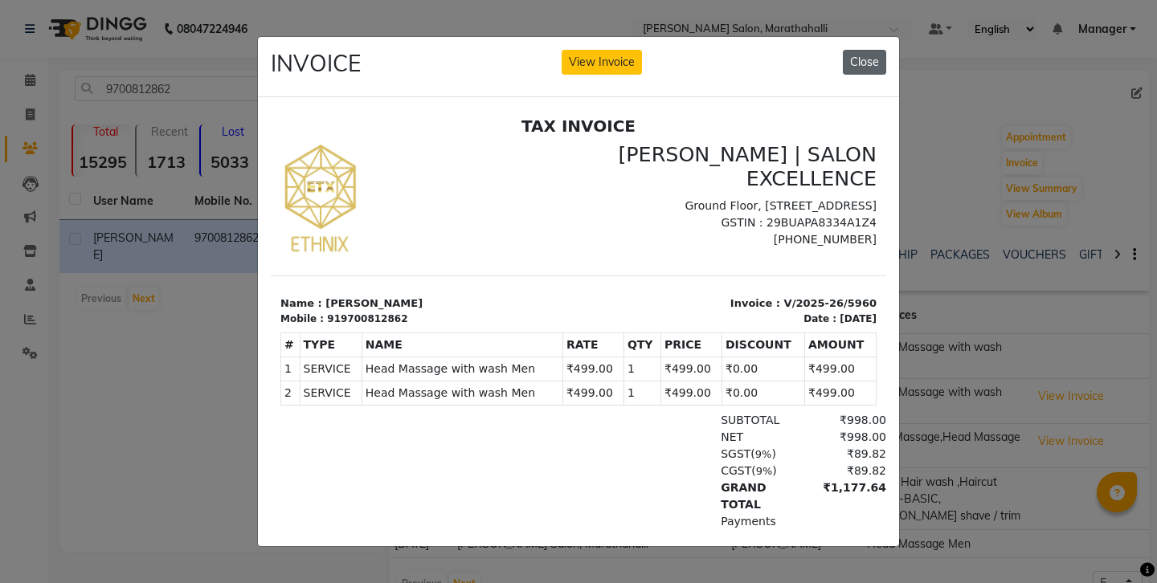
click at [868, 60] on button "Close" at bounding box center [864, 62] width 43 height 25
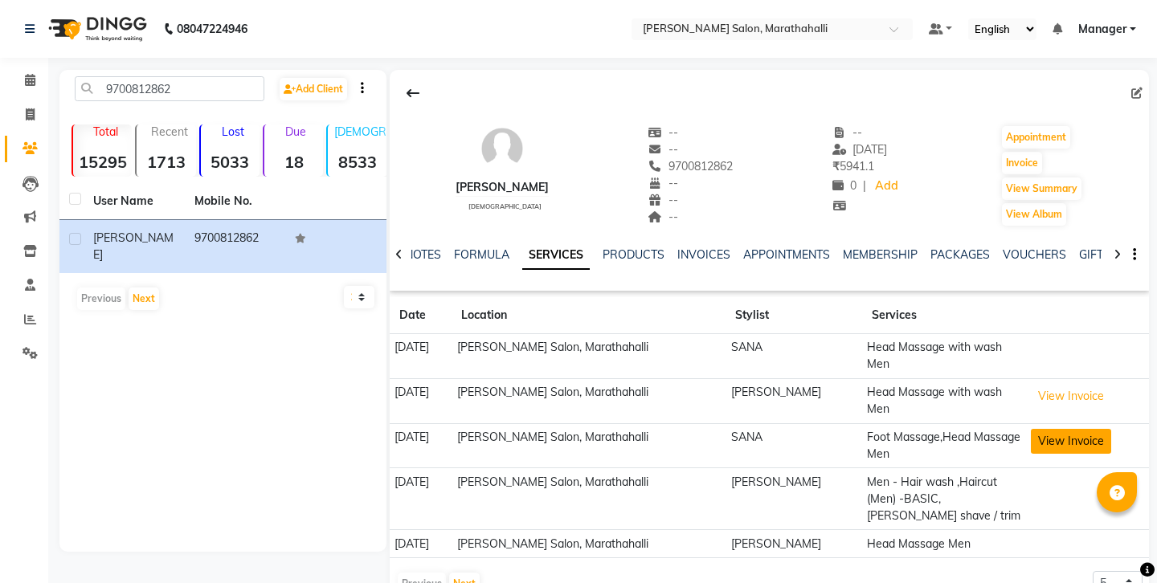
click at [1049, 429] on button "View Invoice" at bounding box center [1071, 441] width 80 height 25
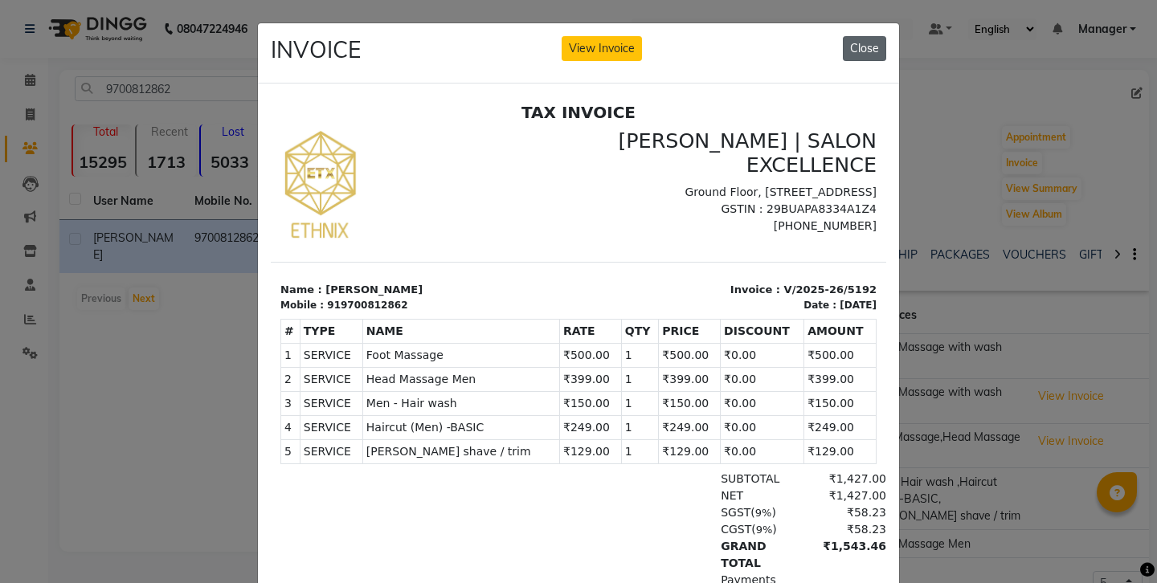
click at [855, 39] on button "Close" at bounding box center [864, 48] width 43 height 25
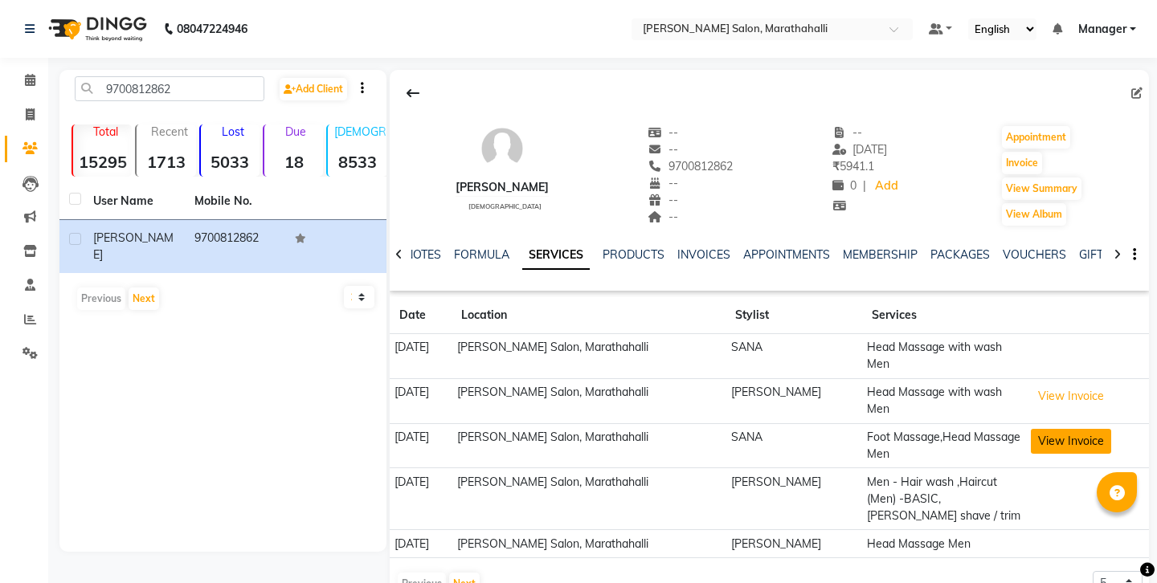
click at [1036, 429] on button "View Invoice" at bounding box center [1071, 441] width 80 height 25
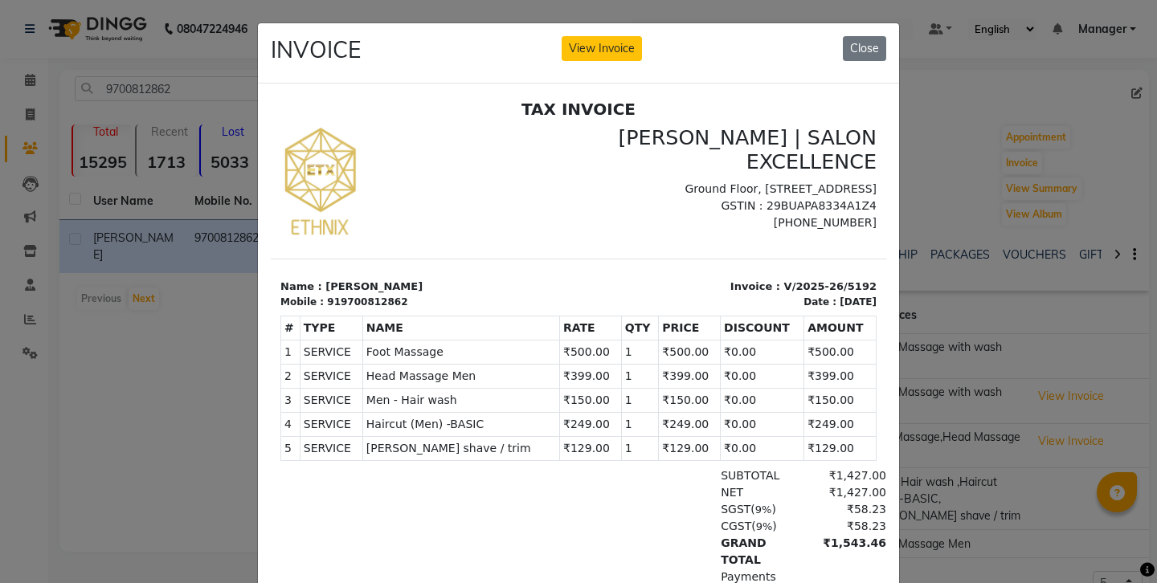
scroll to position [6, 0]
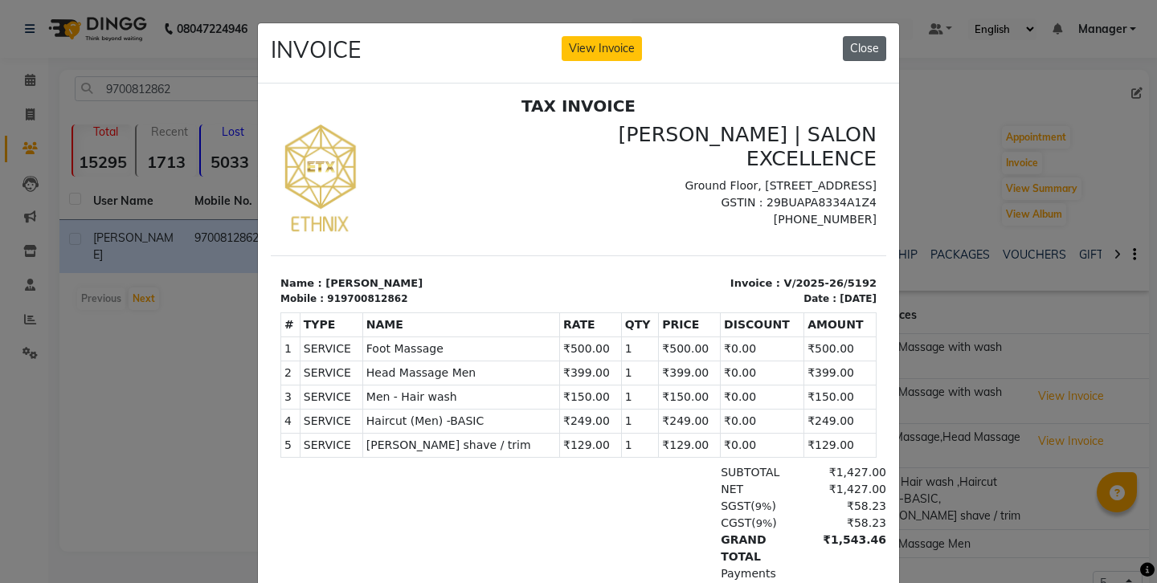
click at [864, 39] on button "Close" at bounding box center [864, 48] width 43 height 25
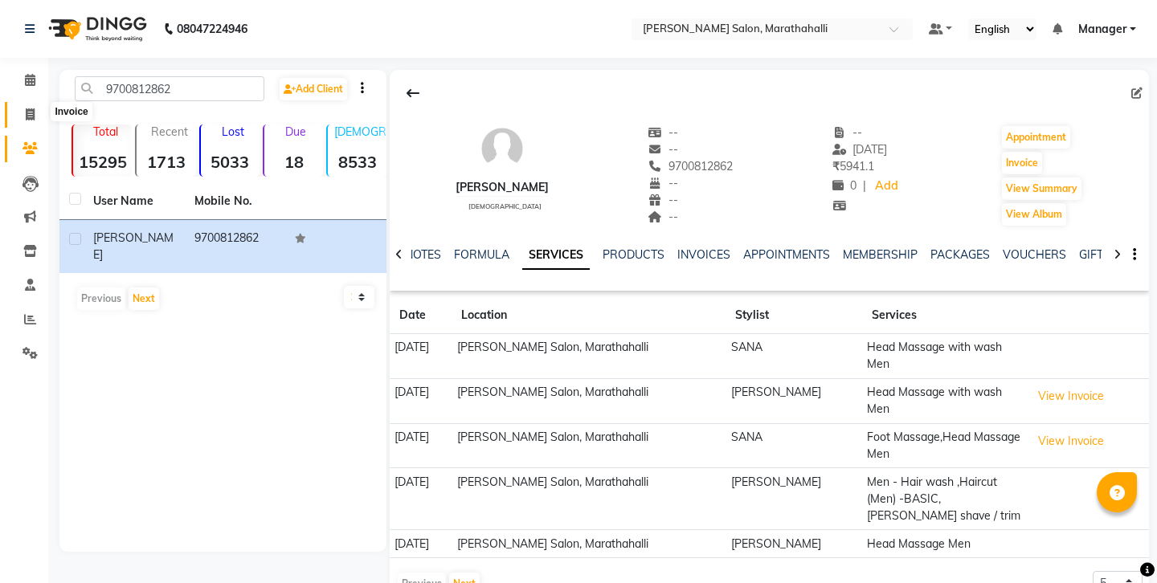
click at [35, 106] on span at bounding box center [30, 115] width 28 height 18
select select "4783"
select select "service"
